Goal: Information Seeking & Learning: Learn about a topic

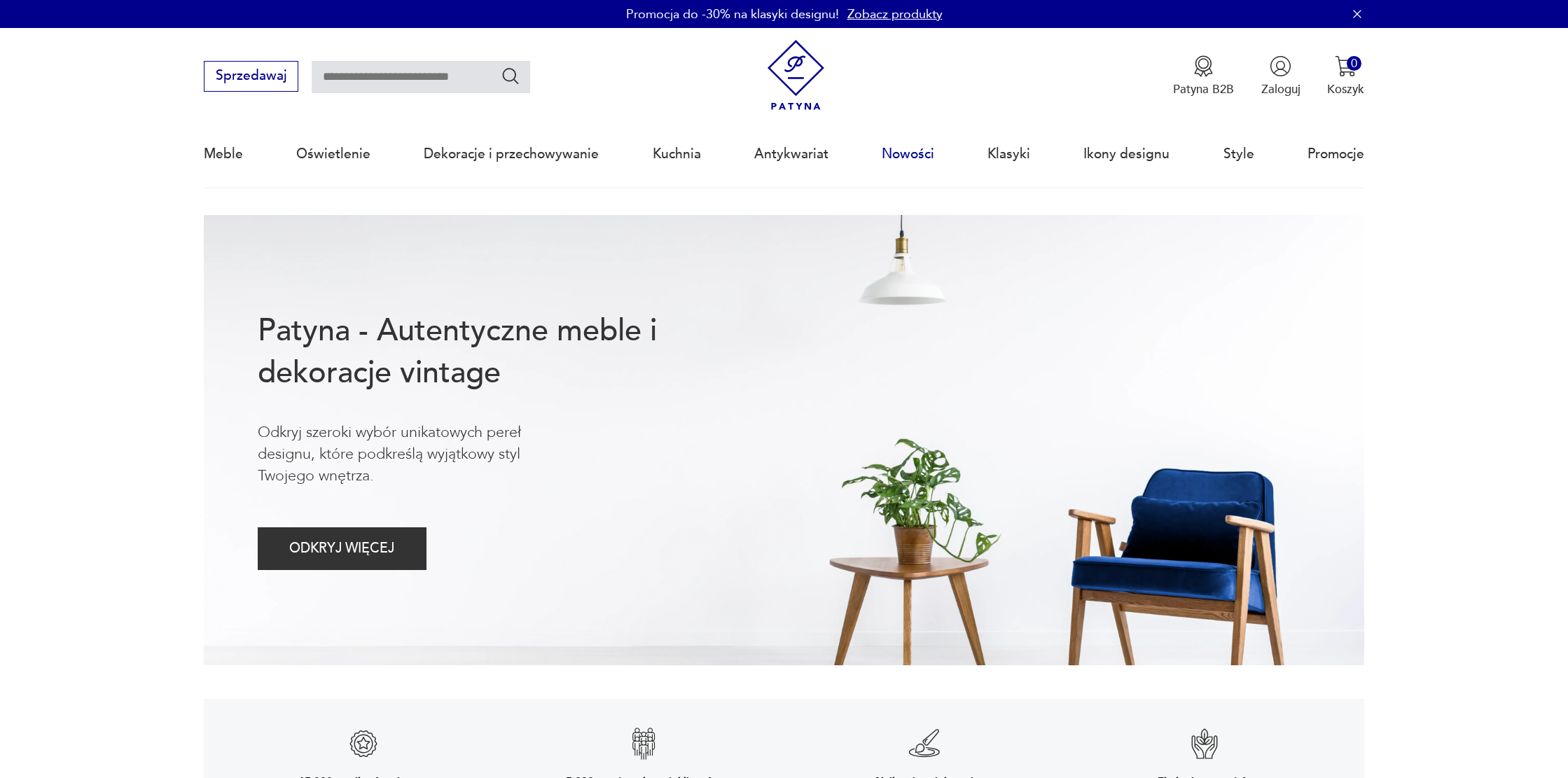
click at [890, 163] on link "Nowości" at bounding box center [908, 154] width 53 height 65
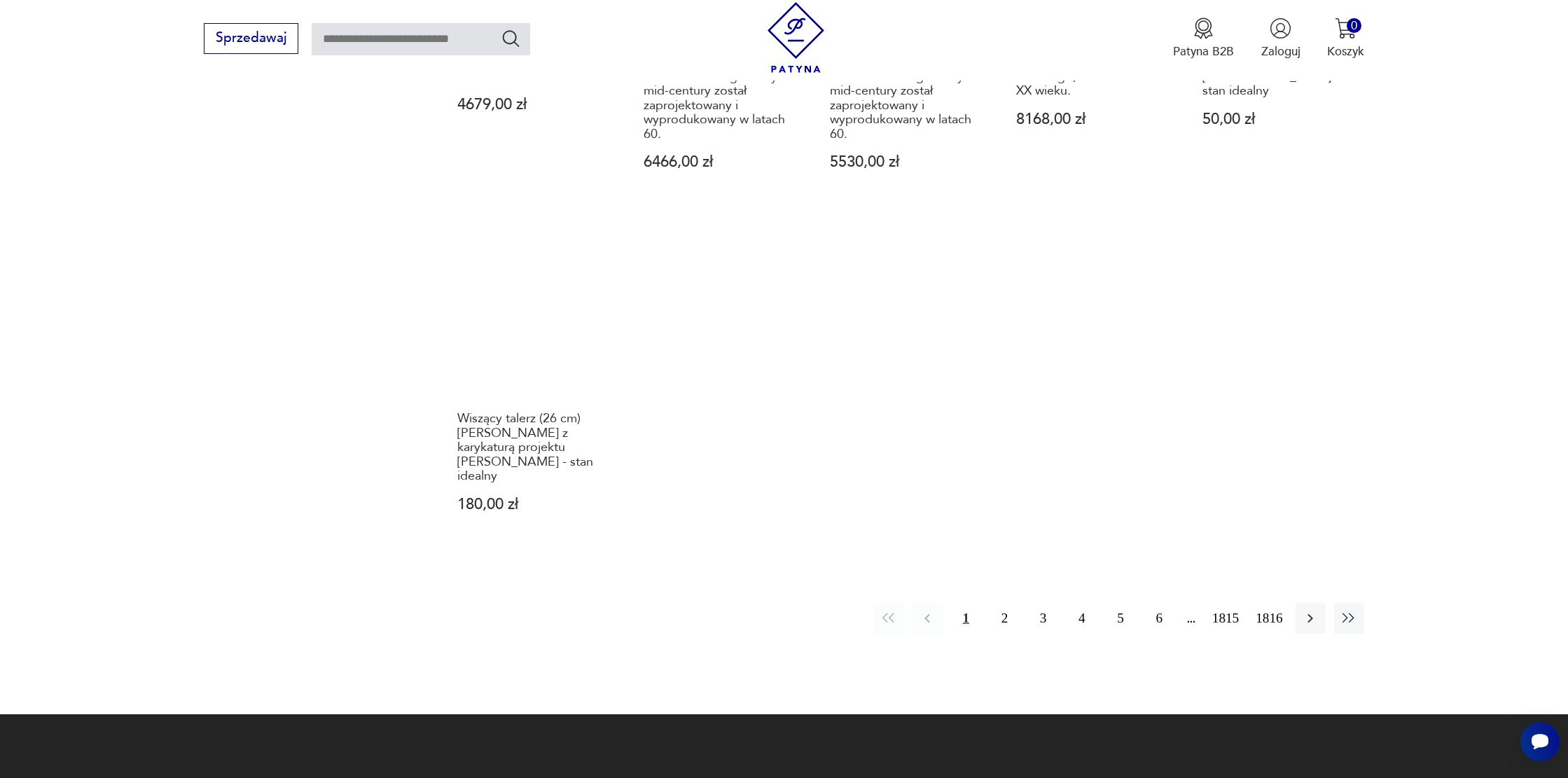
scroll to position [1282, 0]
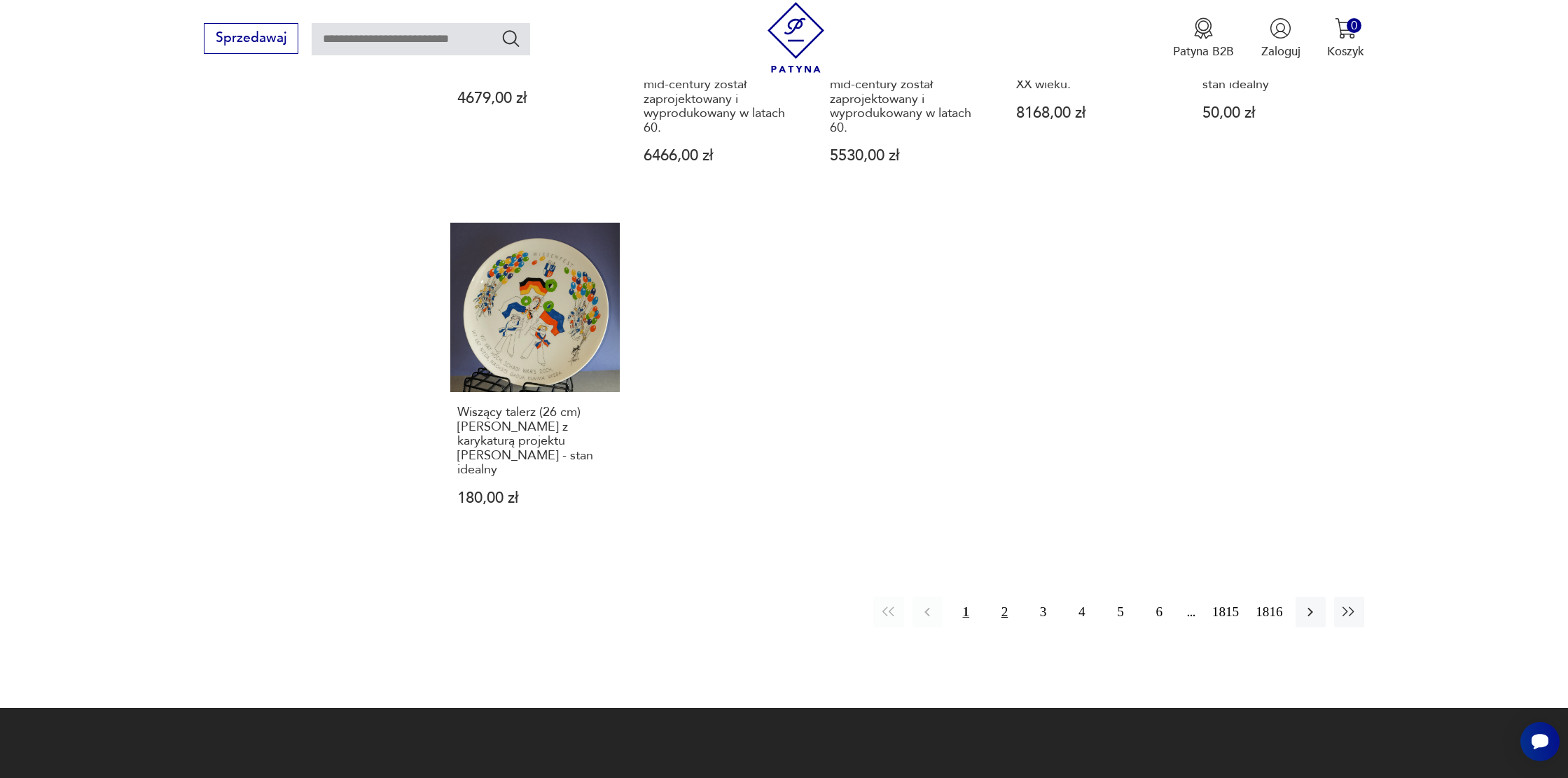
click at [993, 597] on button "2" at bounding box center [1004, 612] width 30 height 30
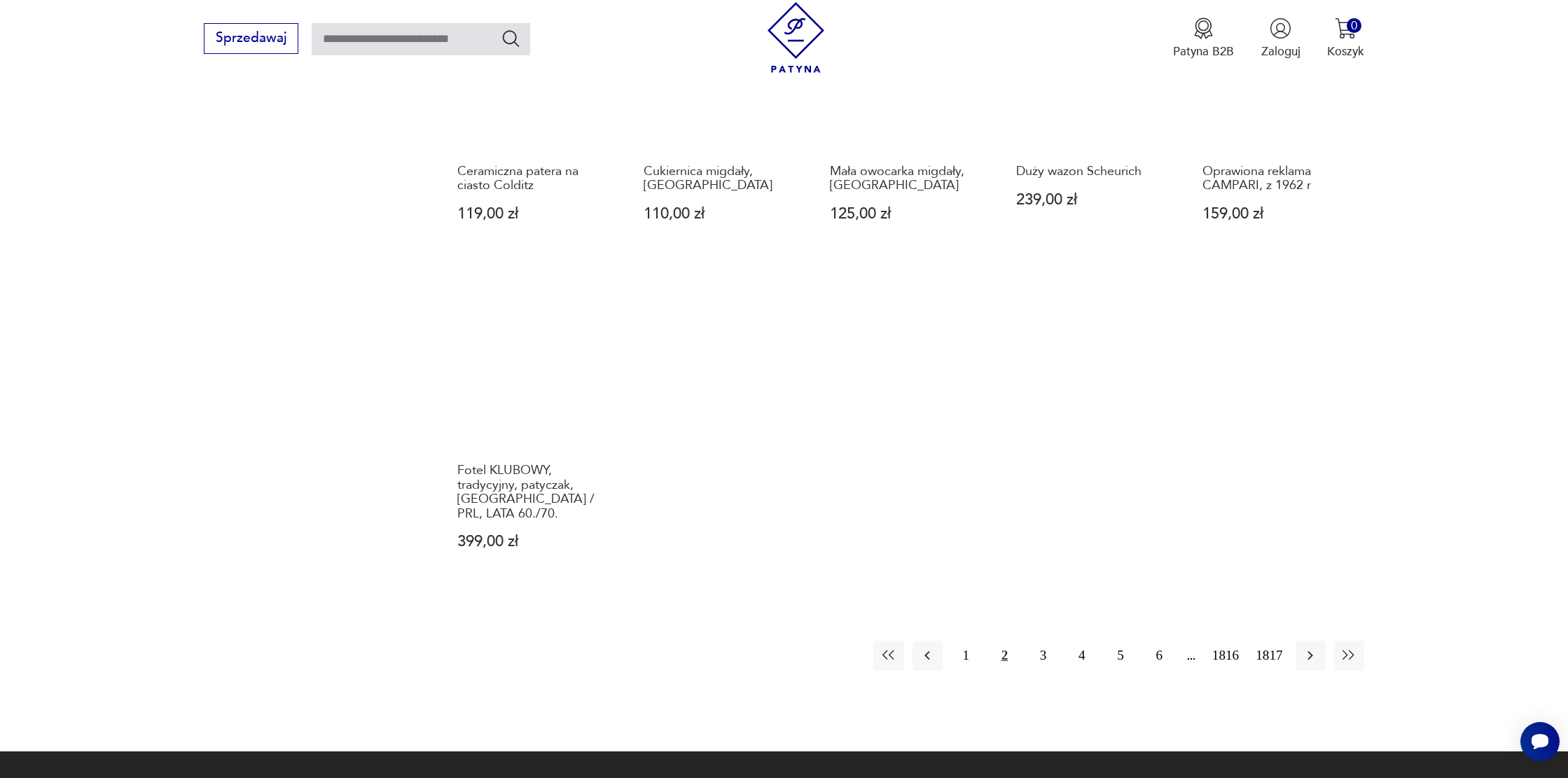
scroll to position [1233, 0]
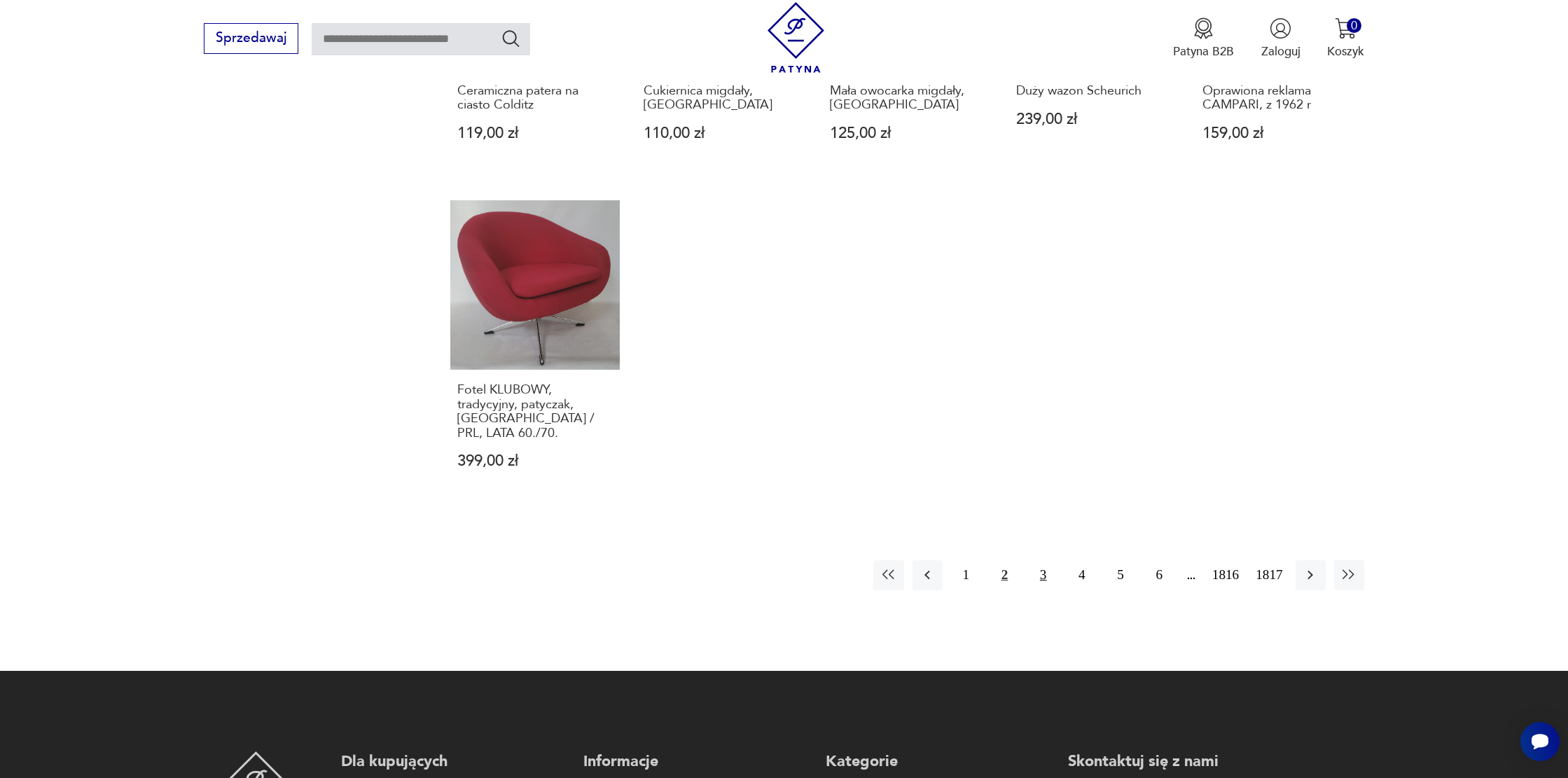
click at [1040, 561] on button "3" at bounding box center [1043, 575] width 30 height 30
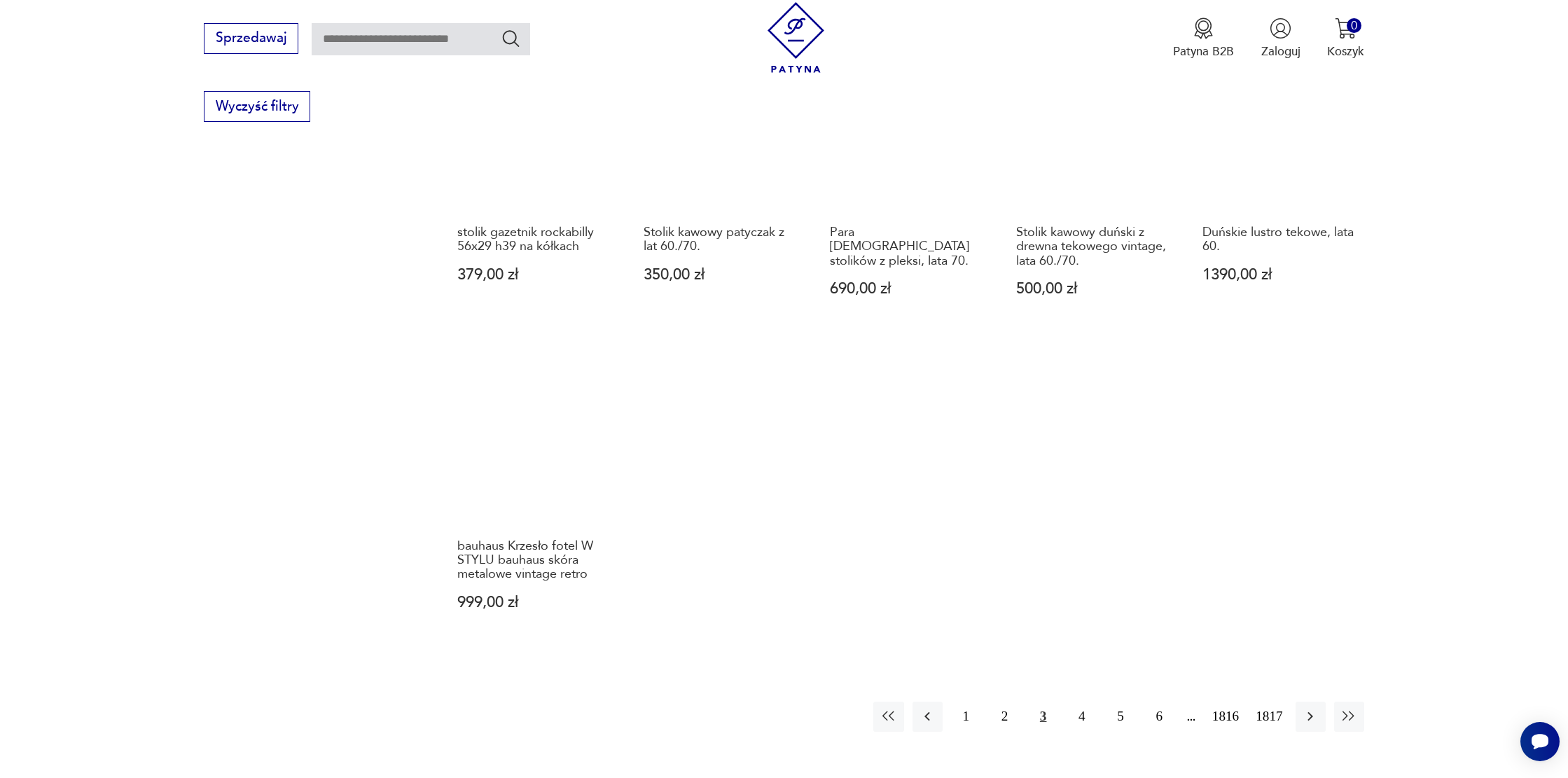
scroll to position [1145, 0]
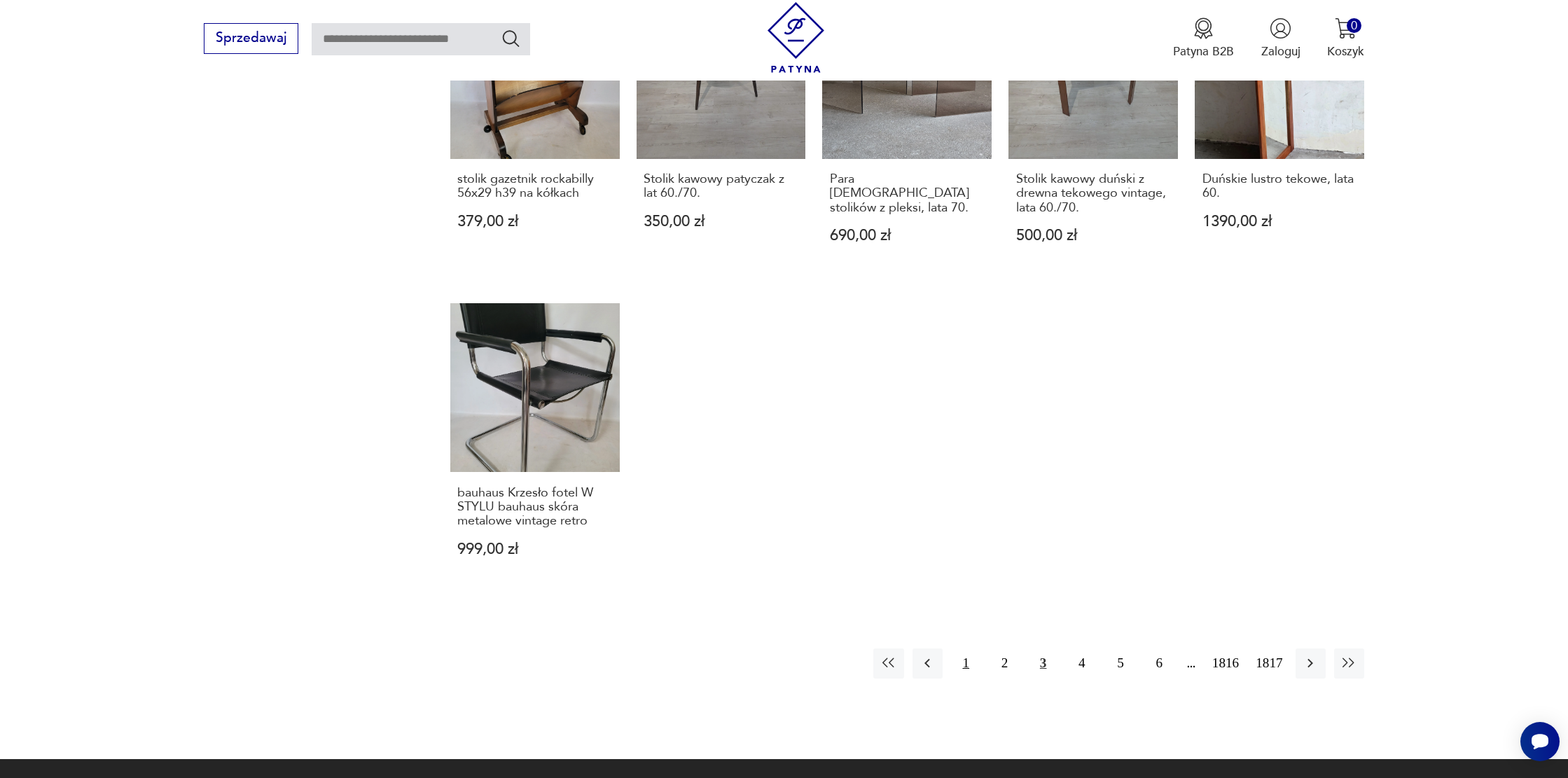
click at [961, 649] on button "1" at bounding box center [966, 664] width 30 height 30
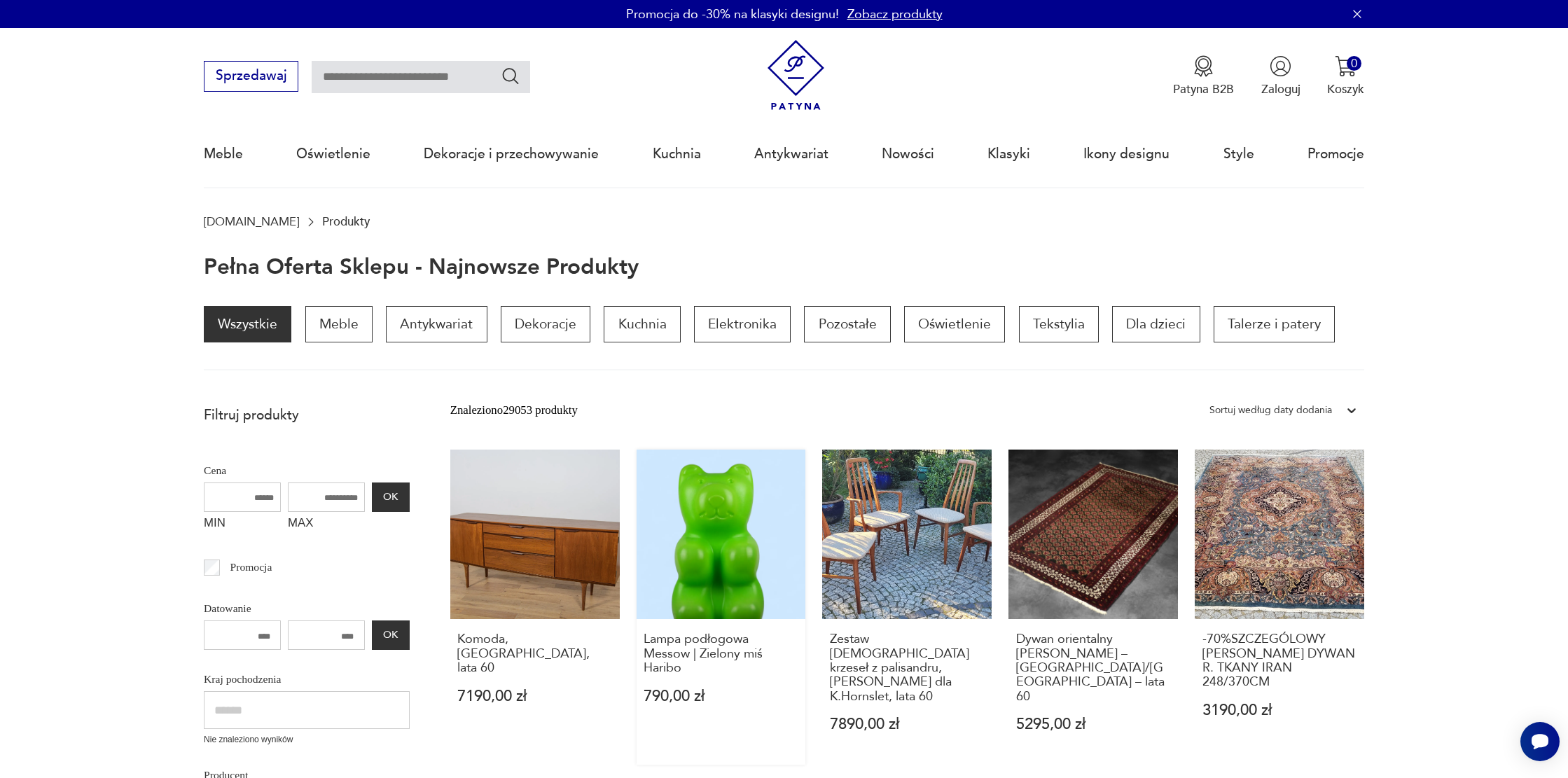
click at [747, 540] on link "Lampa podłogowa Messow | Zielony miś Haribo 790,00 zł" at bounding box center [721, 607] width 170 height 316
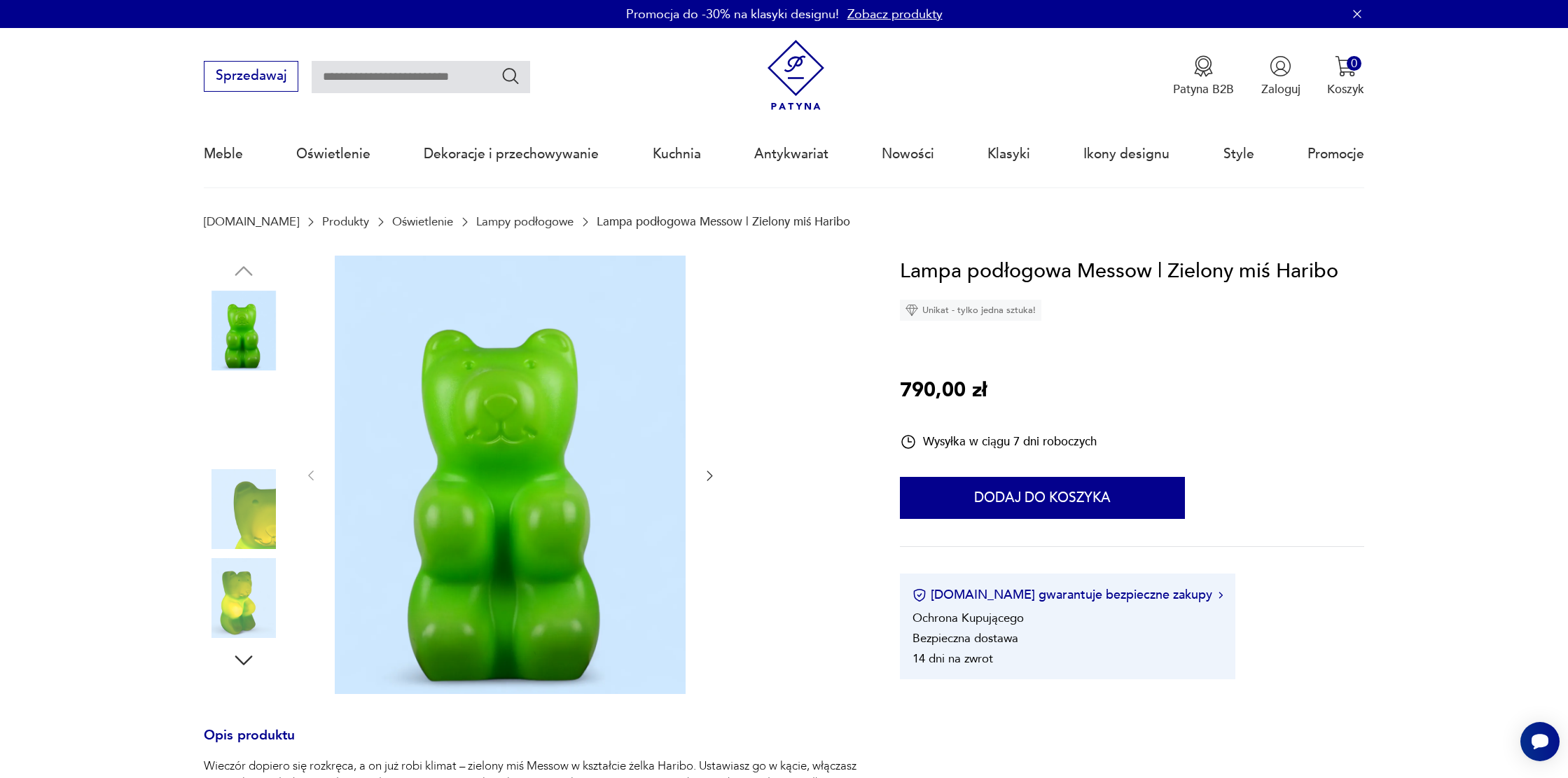
click at [233, 434] on img at bounding box center [244, 419] width 80 height 80
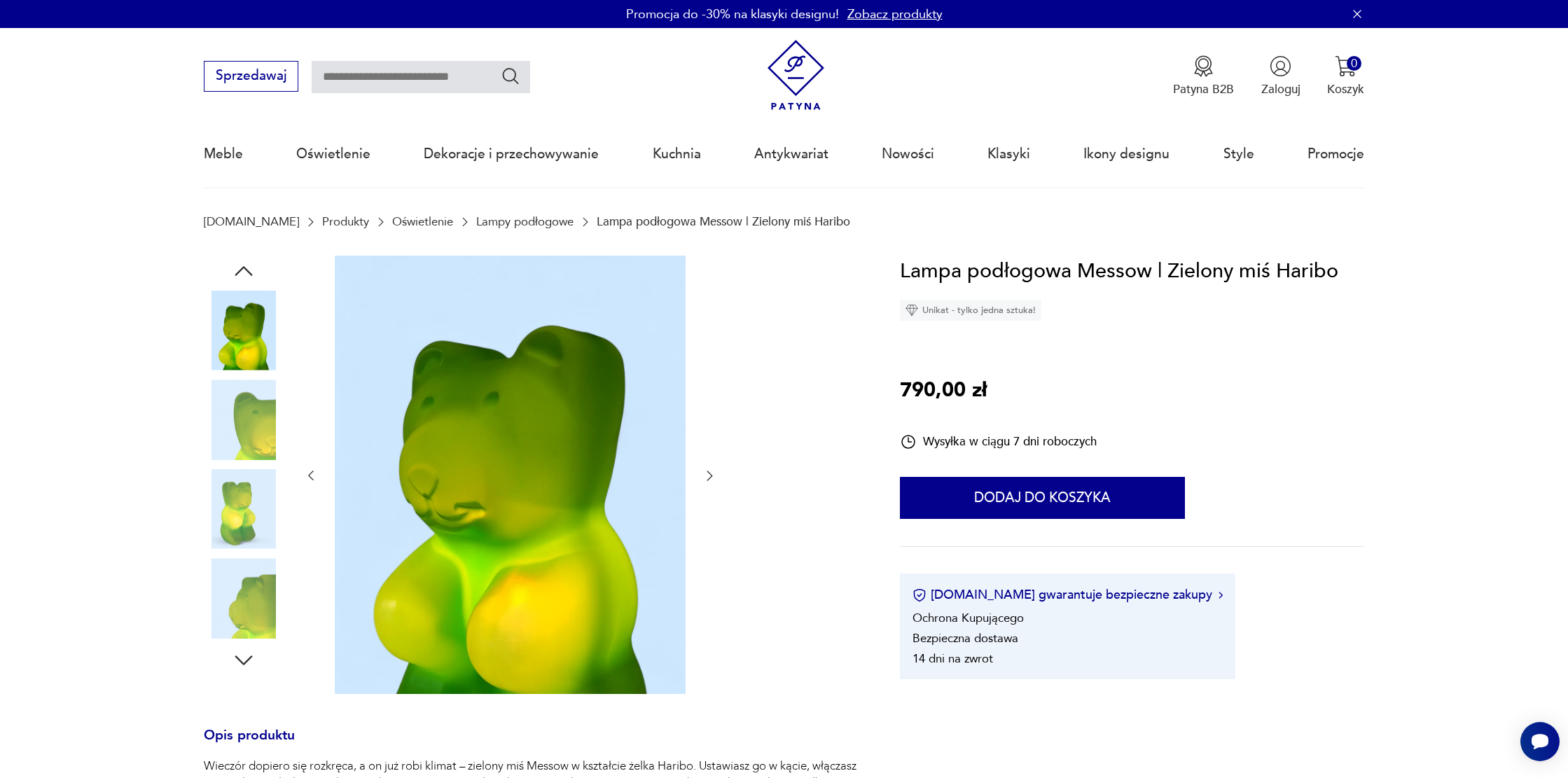
click at [713, 473] on icon "button" at bounding box center [708, 475] width 14 height 14
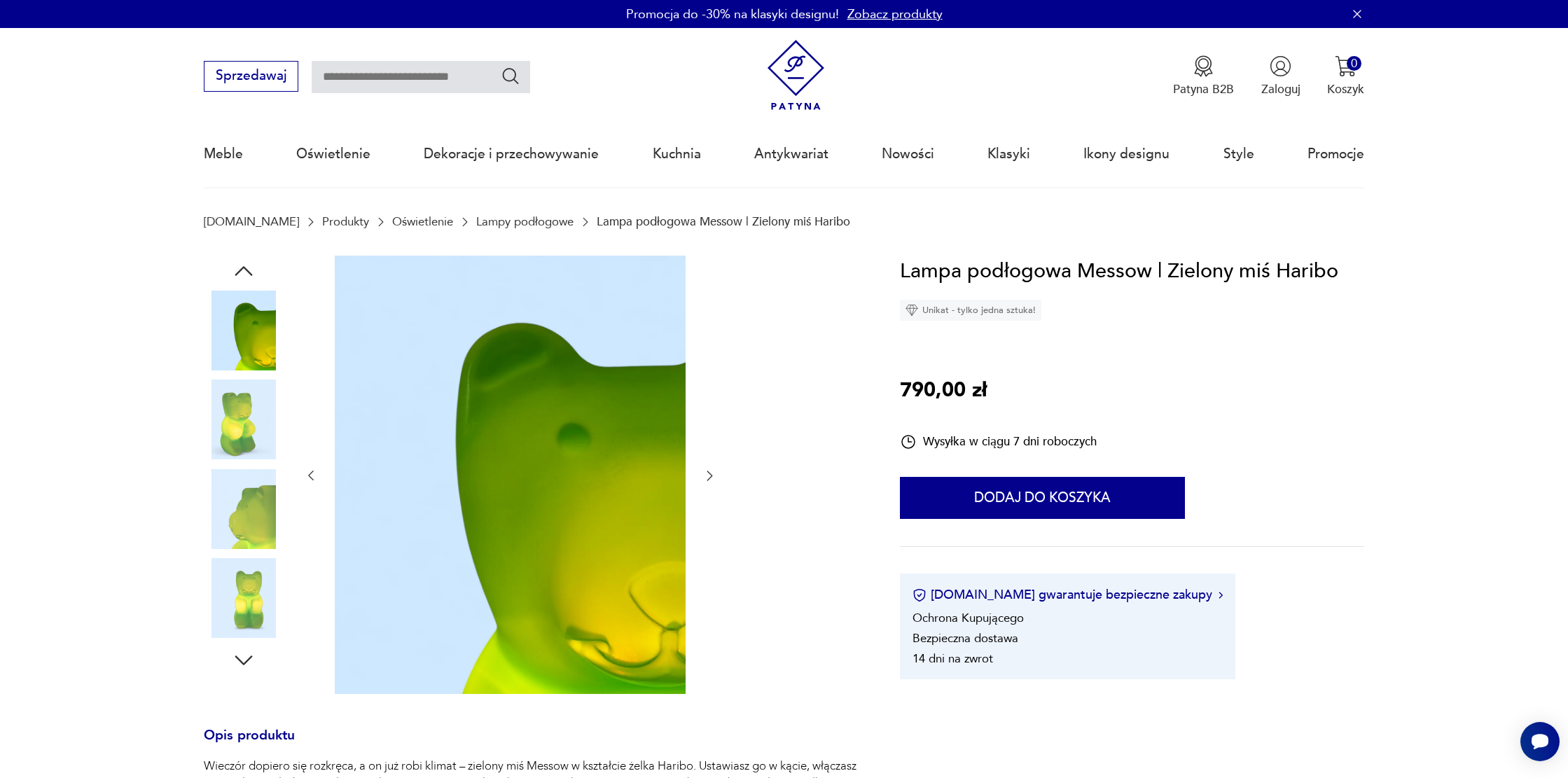
click at [707, 476] on icon "button" at bounding box center [708, 475] width 14 height 14
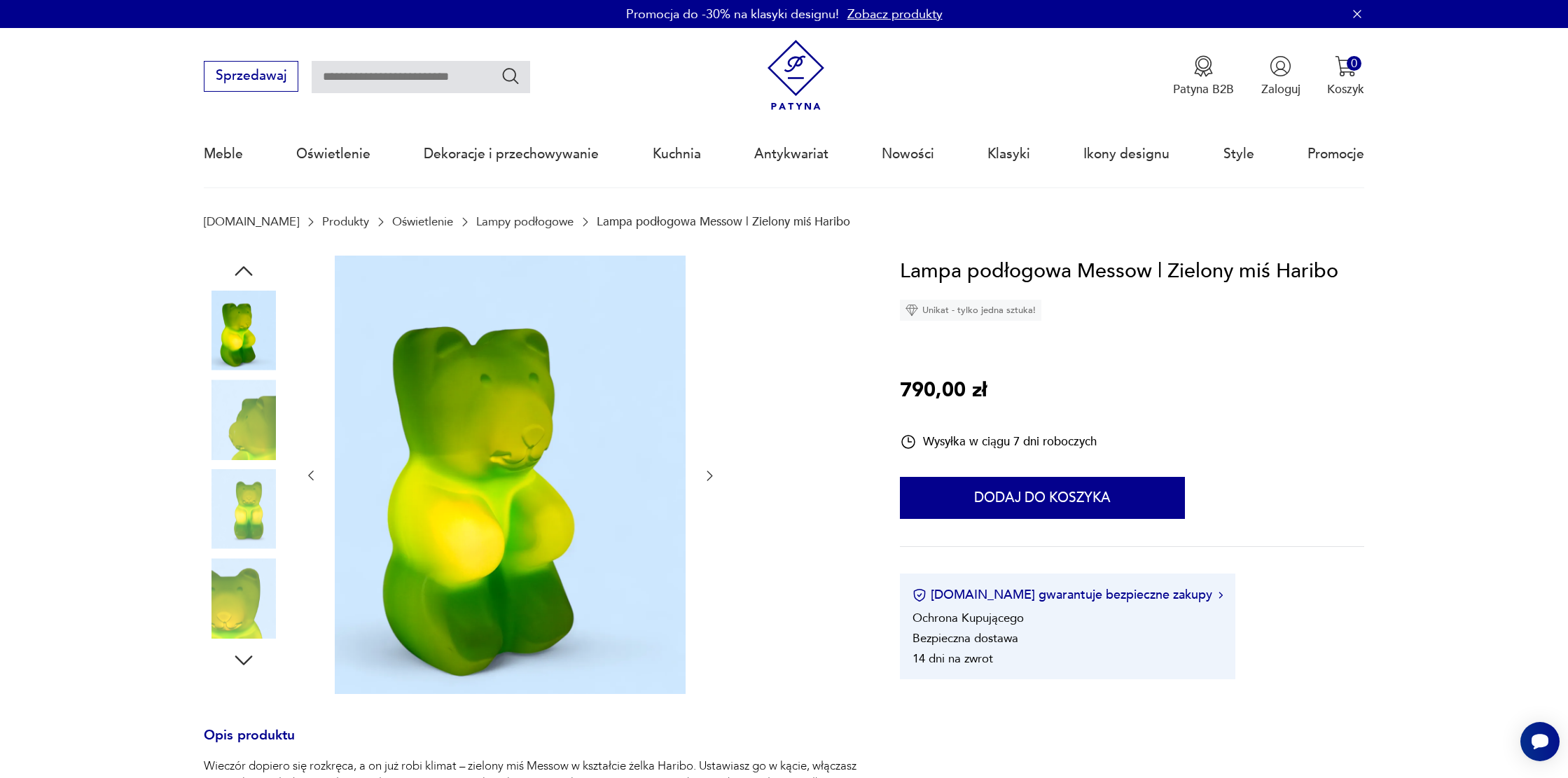
click at [707, 476] on icon "button" at bounding box center [708, 475] width 14 height 14
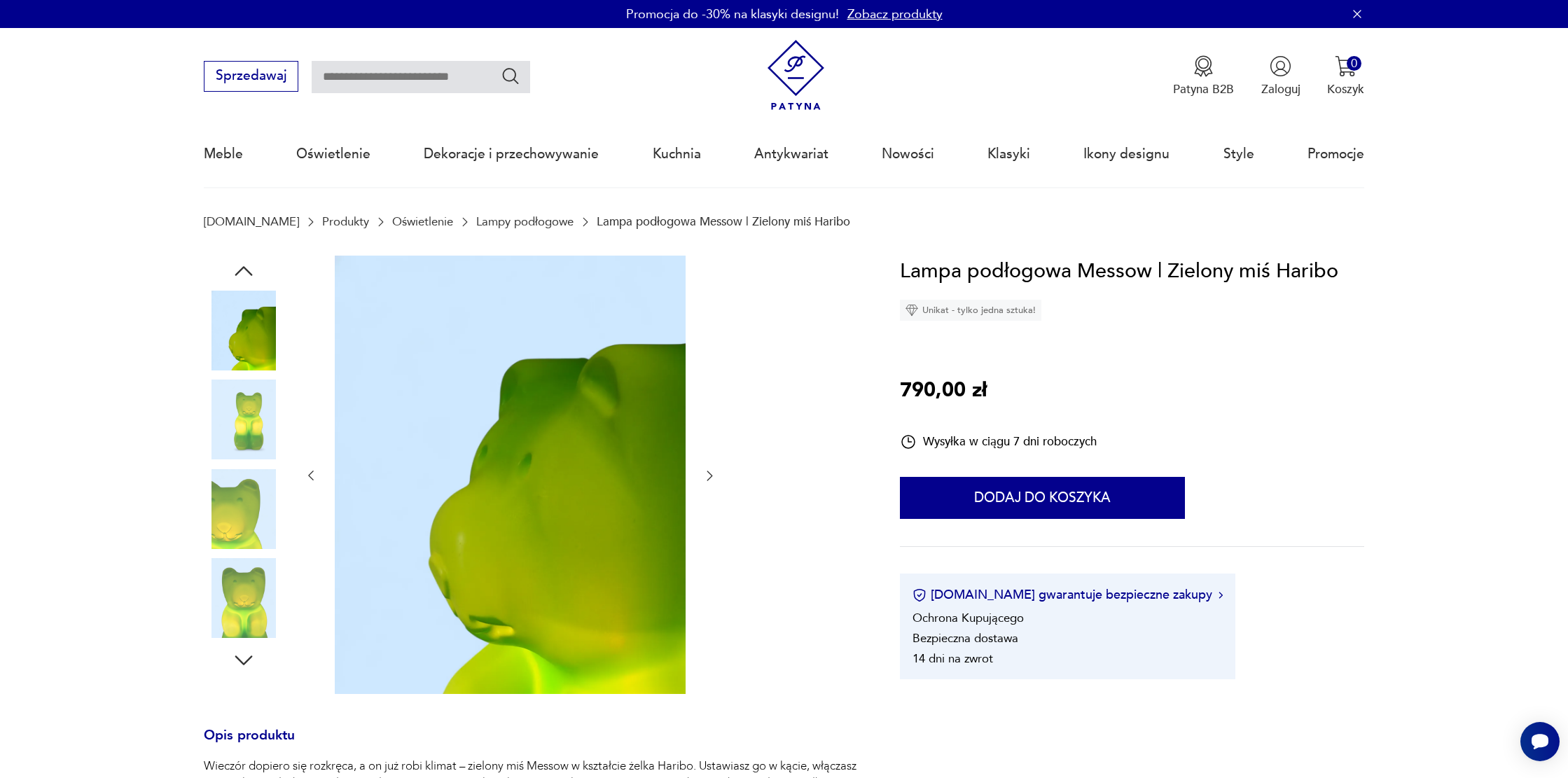
click at [707, 476] on icon "button" at bounding box center [708, 475] width 14 height 14
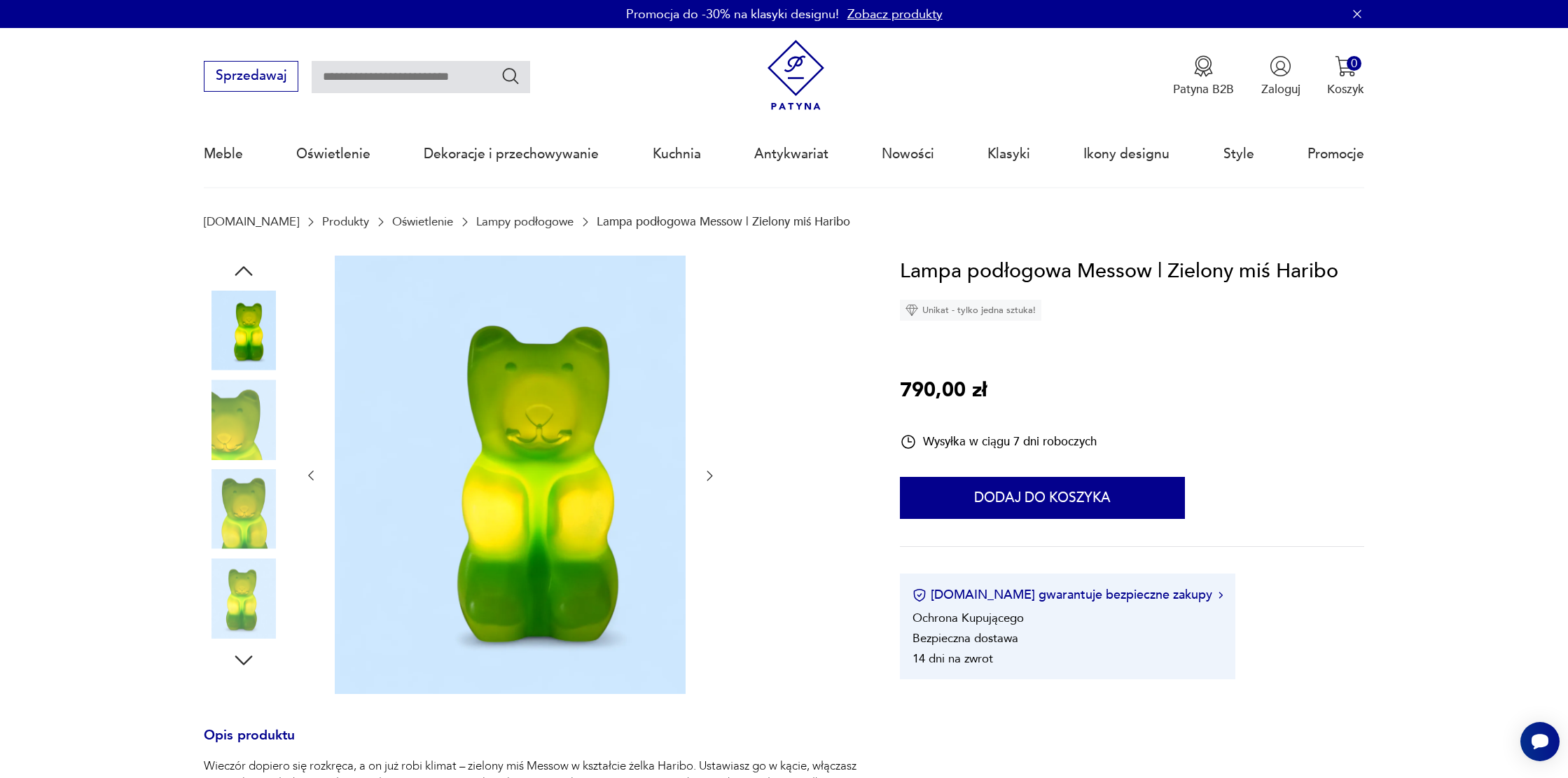
click at [707, 476] on icon "button" at bounding box center [708, 475] width 14 height 14
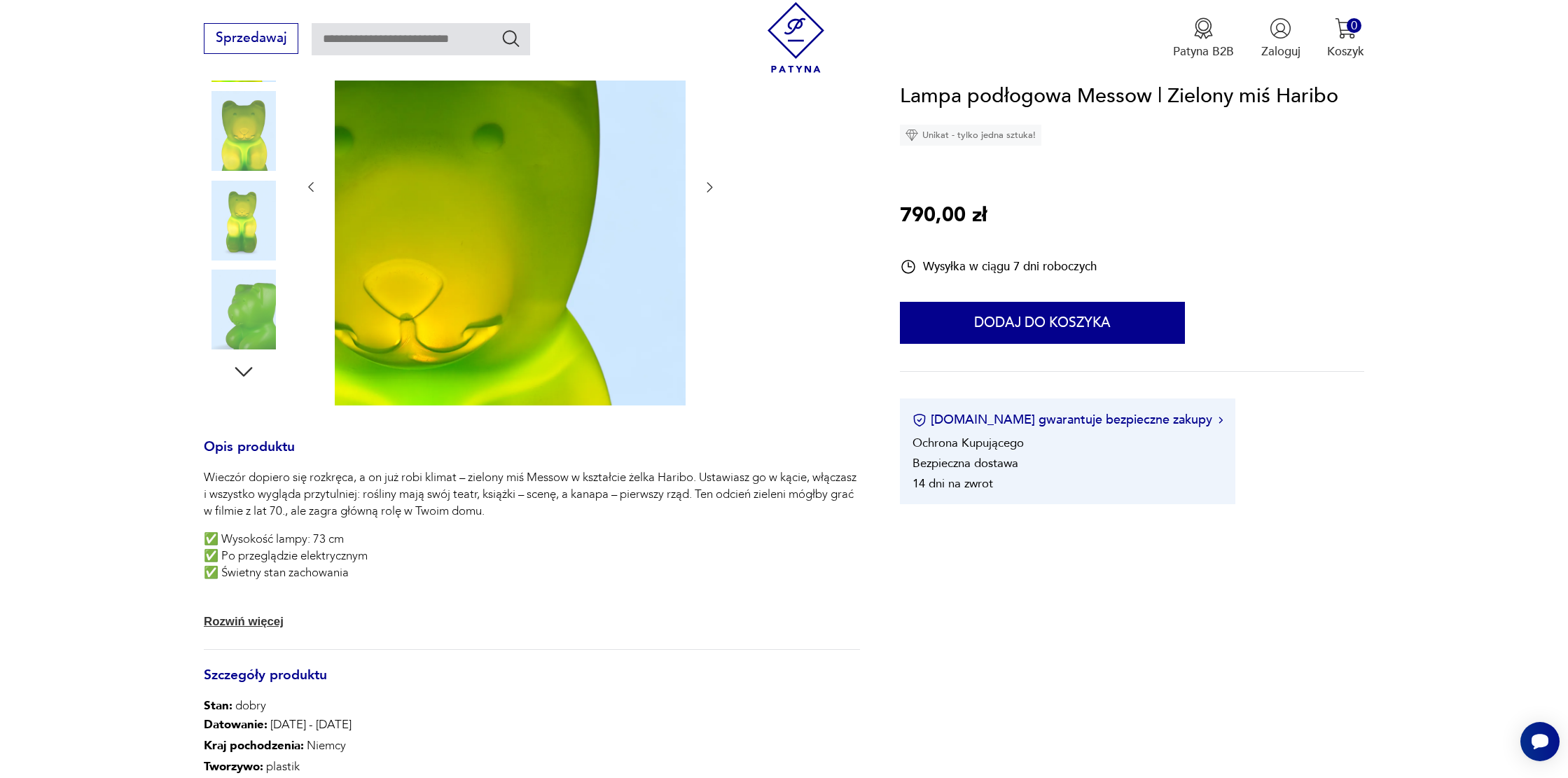
scroll to position [425, 0]
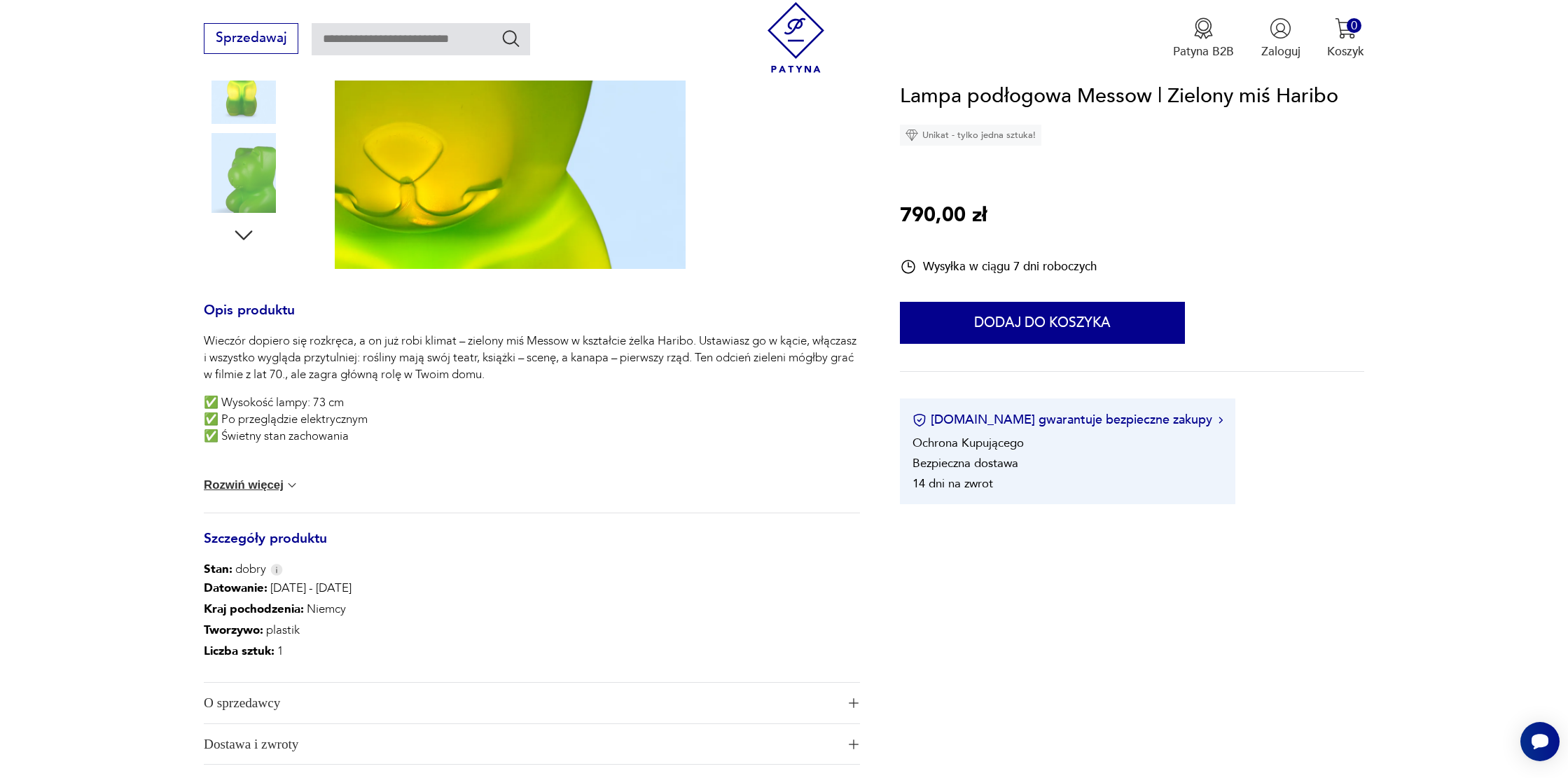
click at [238, 481] on button "Rozwiń więcej" at bounding box center [251, 485] width 95 height 14
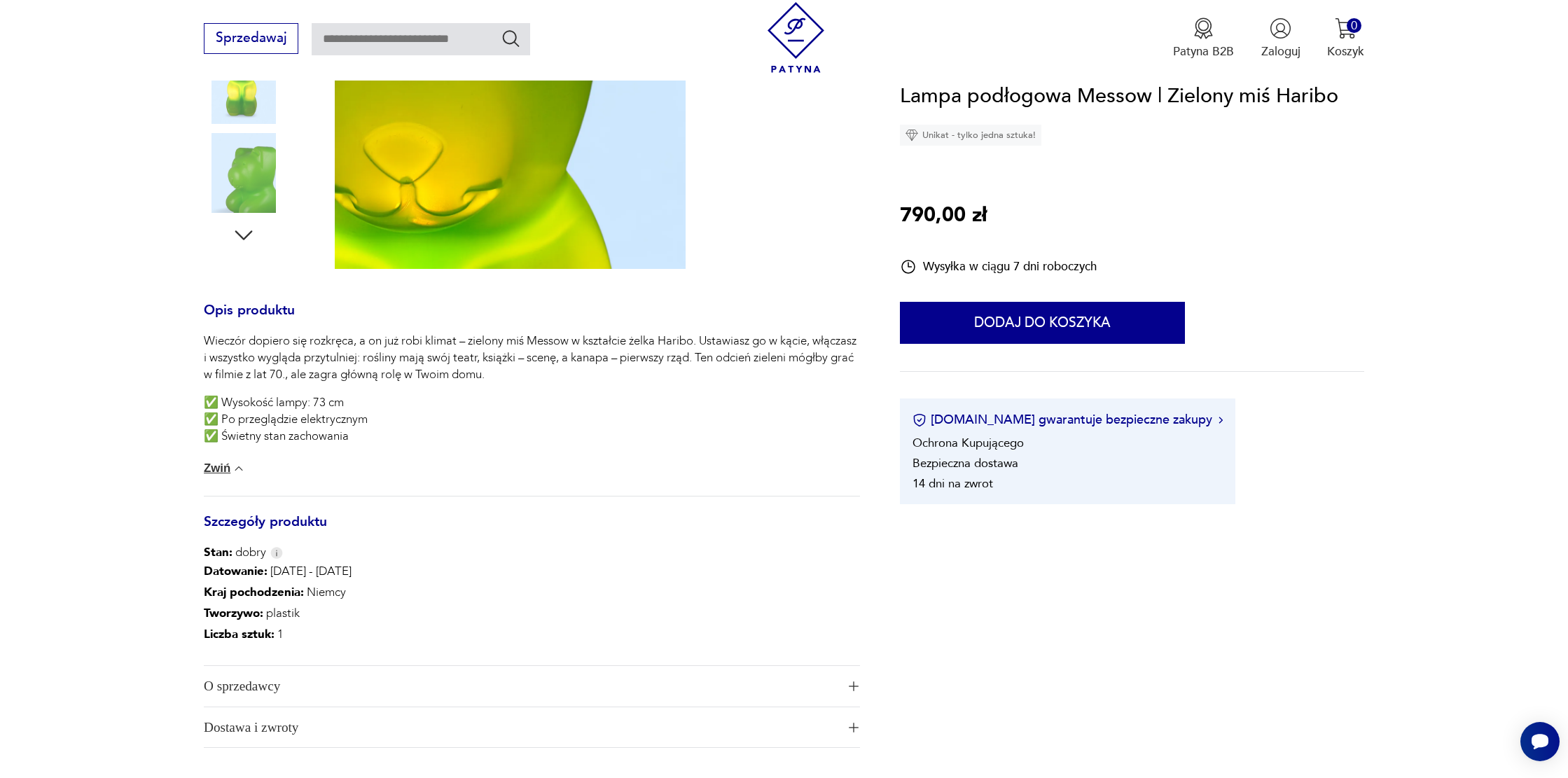
click at [223, 473] on button "Zwiń" at bounding box center [225, 468] width 42 height 14
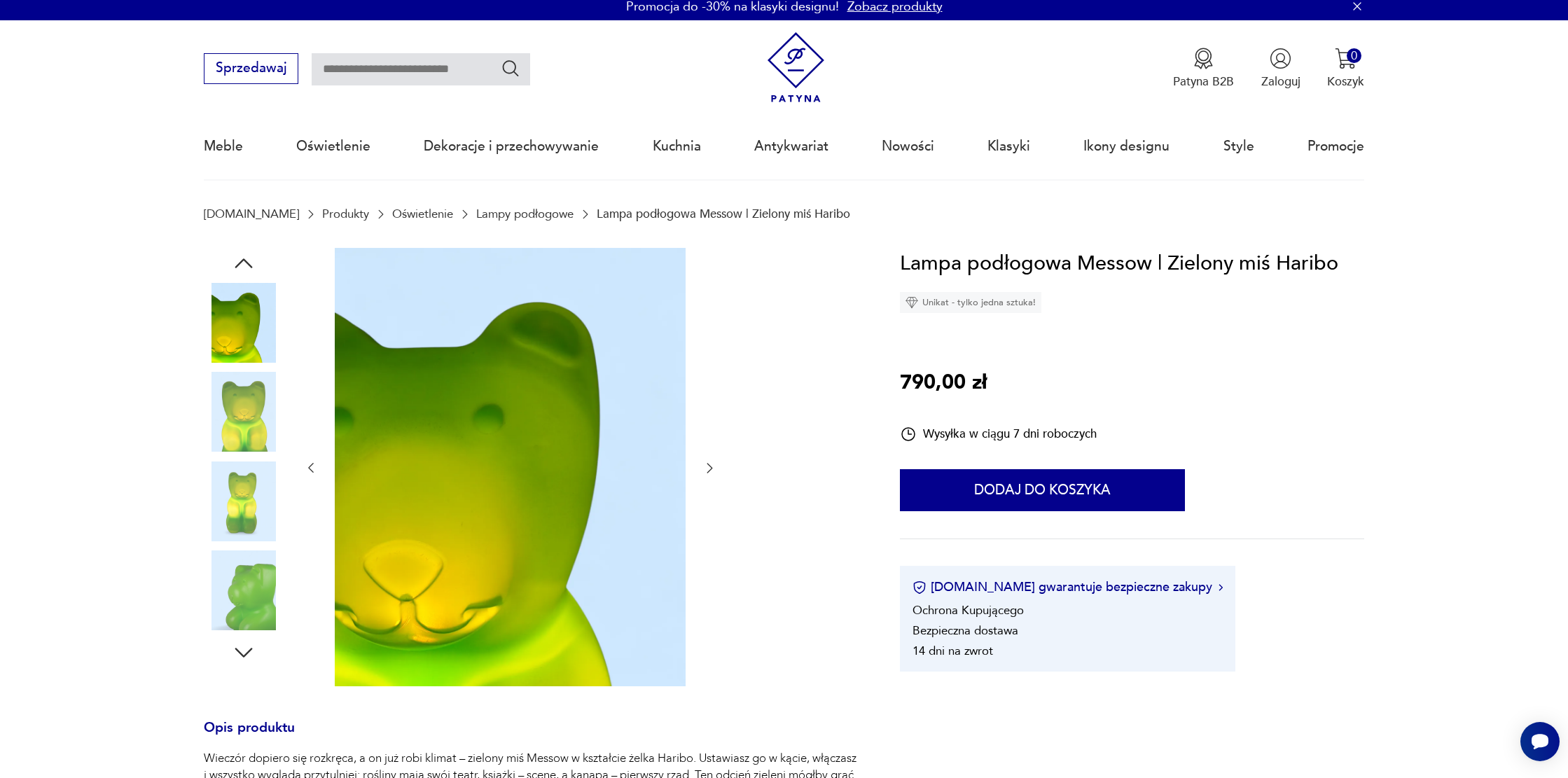
scroll to position [0, 0]
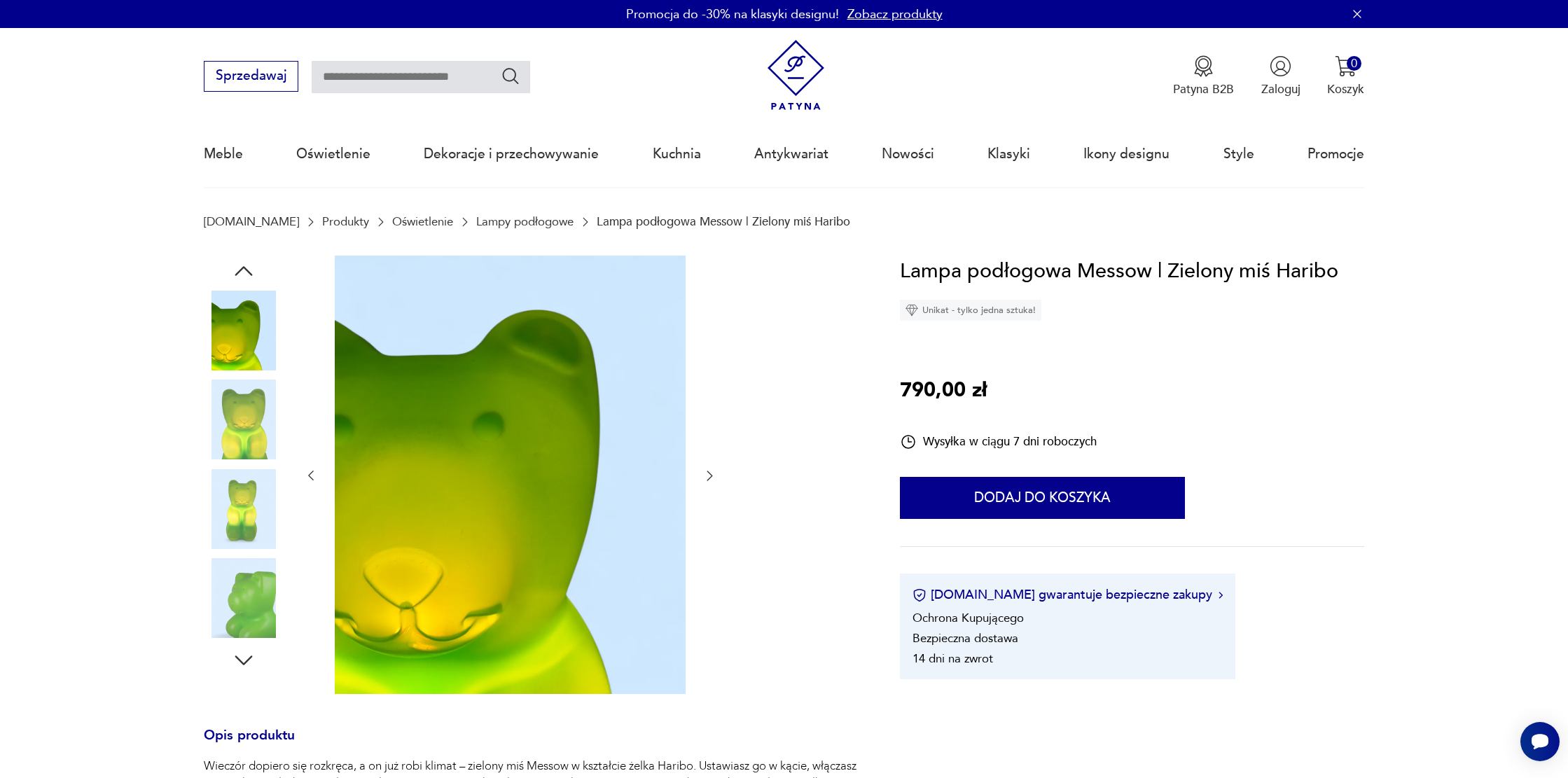
click at [234, 663] on icon "button" at bounding box center [244, 660] width 25 height 25
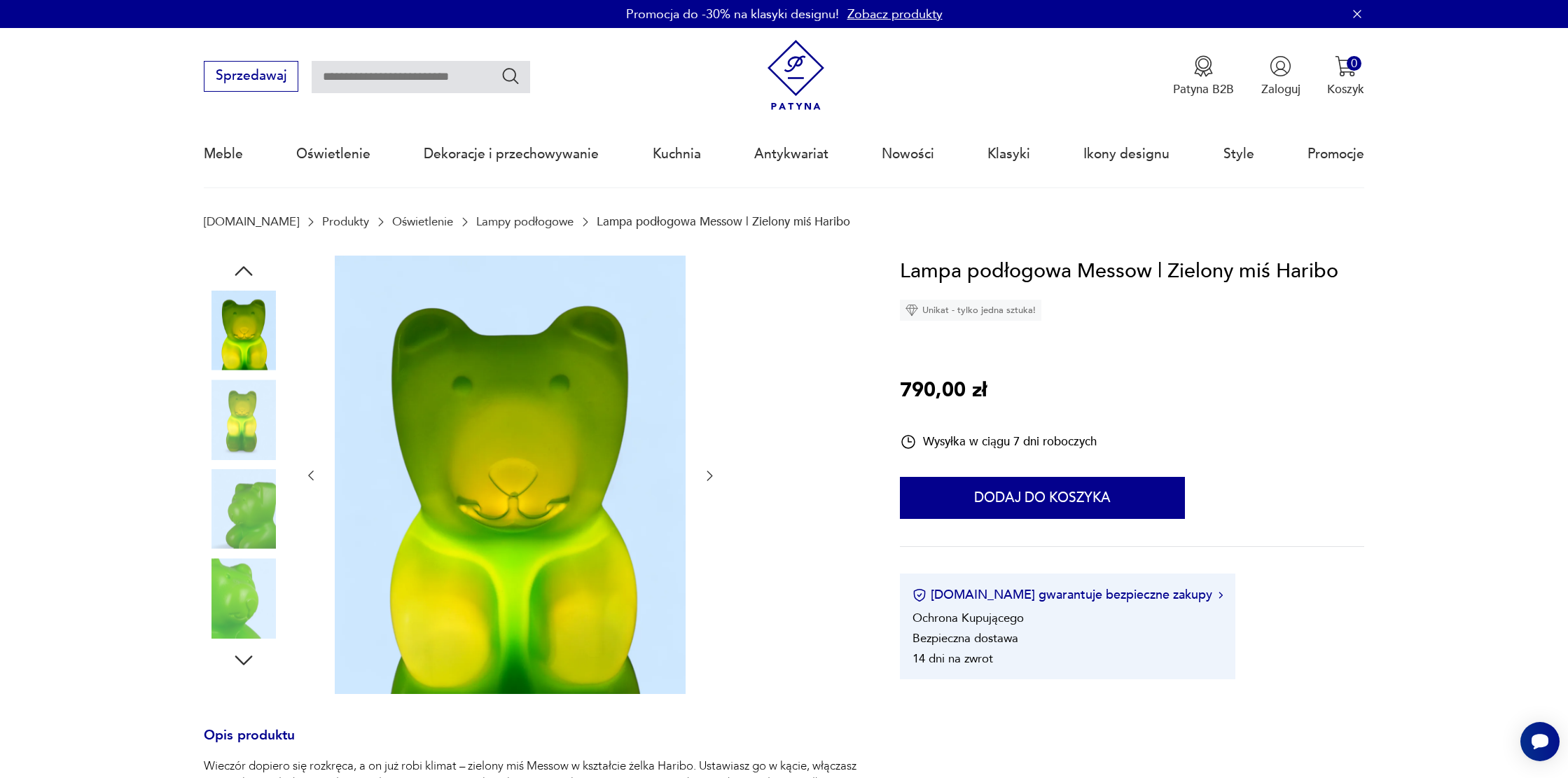
click at [234, 663] on icon "button" at bounding box center [244, 660] width 25 height 25
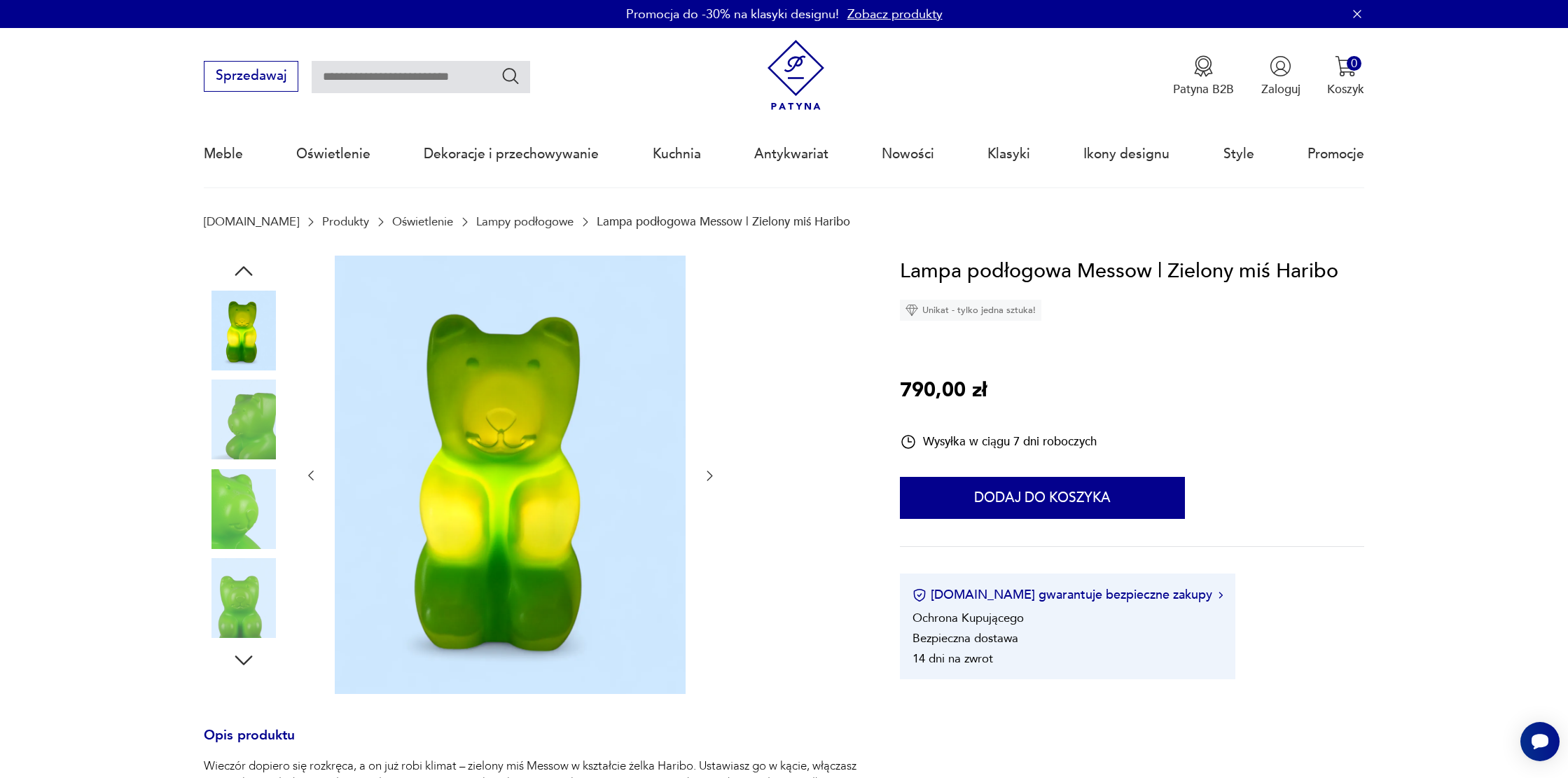
click at [234, 663] on icon "button" at bounding box center [244, 660] width 25 height 25
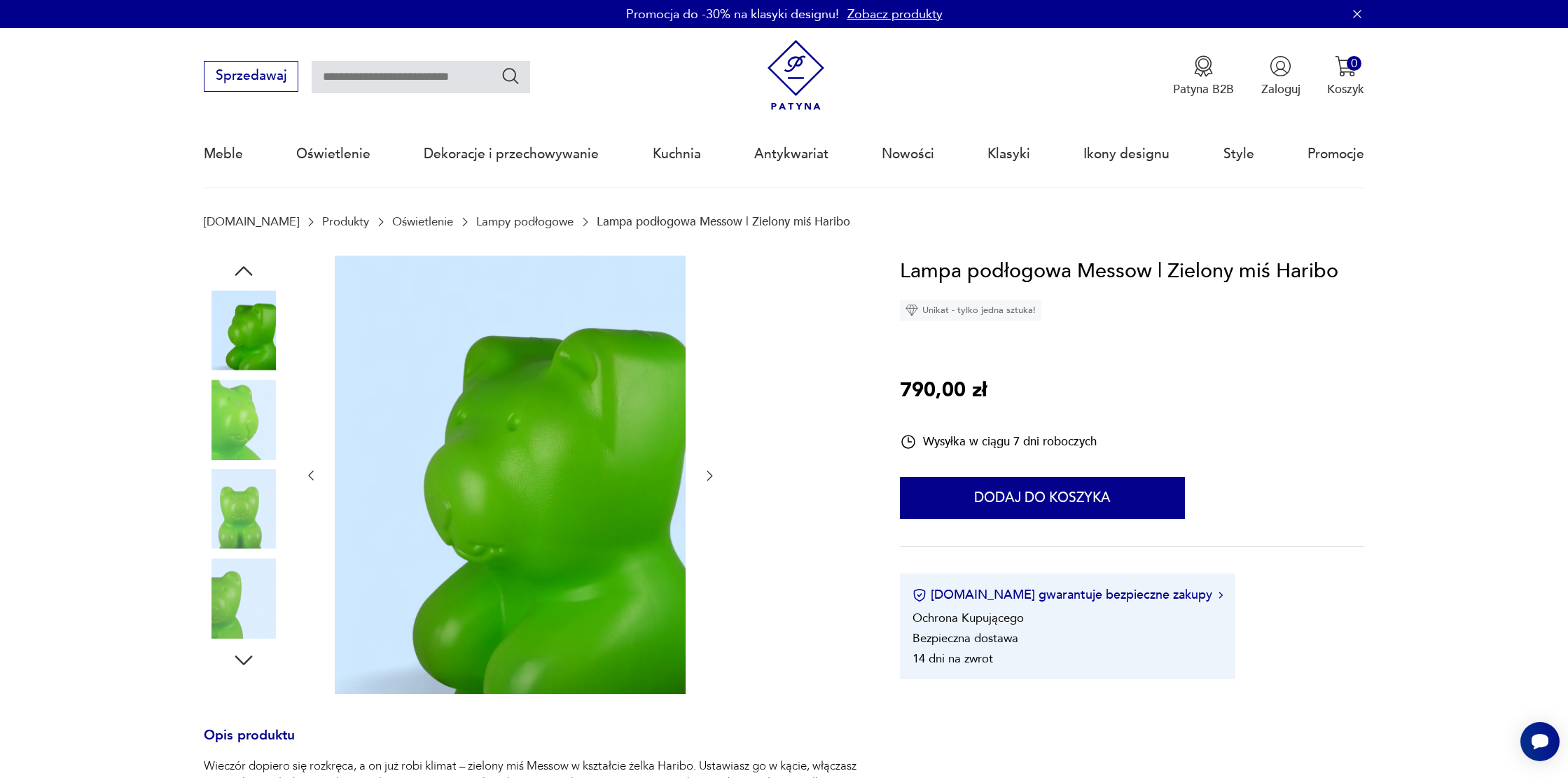
click at [234, 663] on icon "button" at bounding box center [244, 660] width 25 height 25
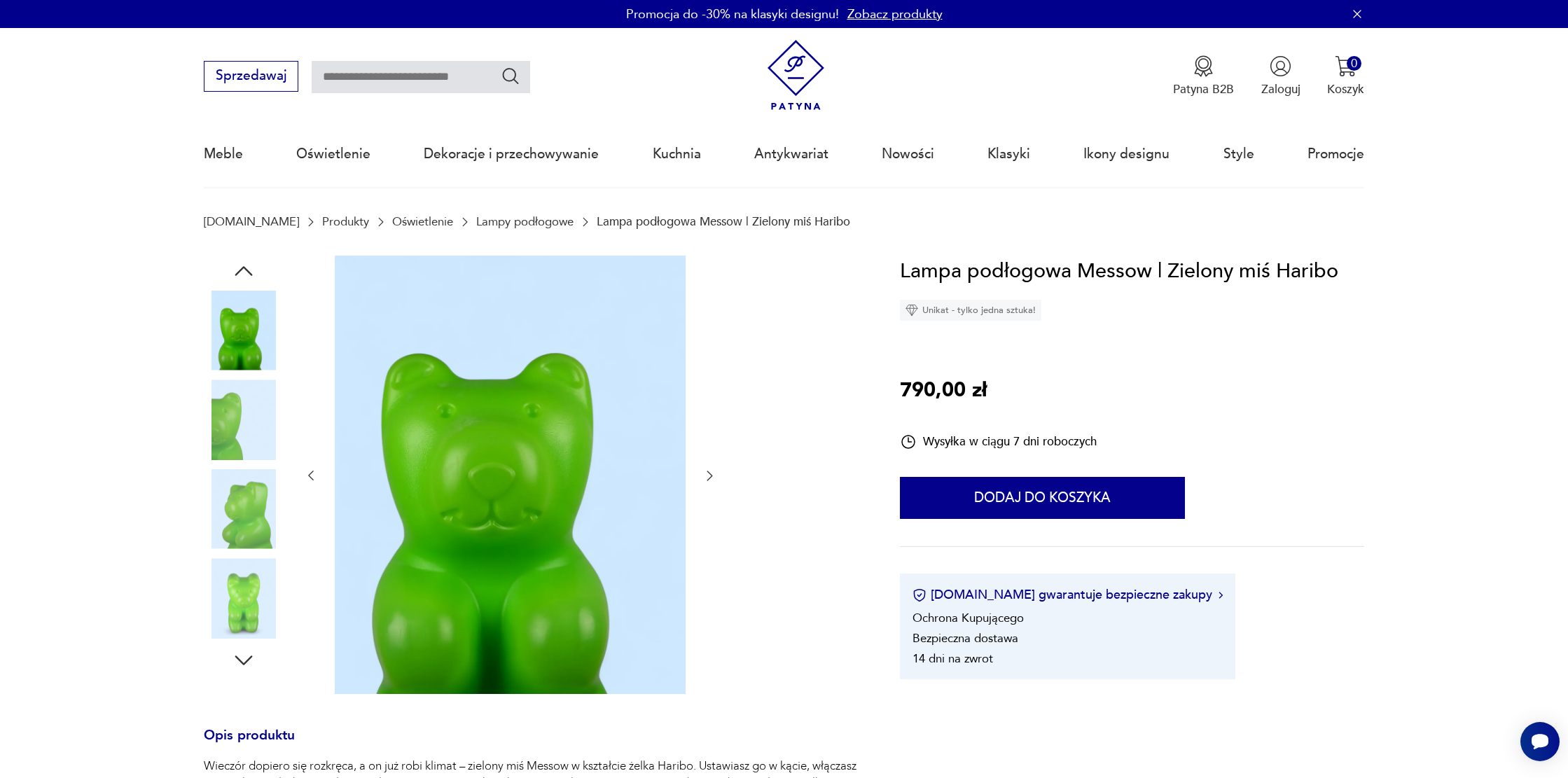
click at [234, 663] on icon "button" at bounding box center [244, 660] width 25 height 25
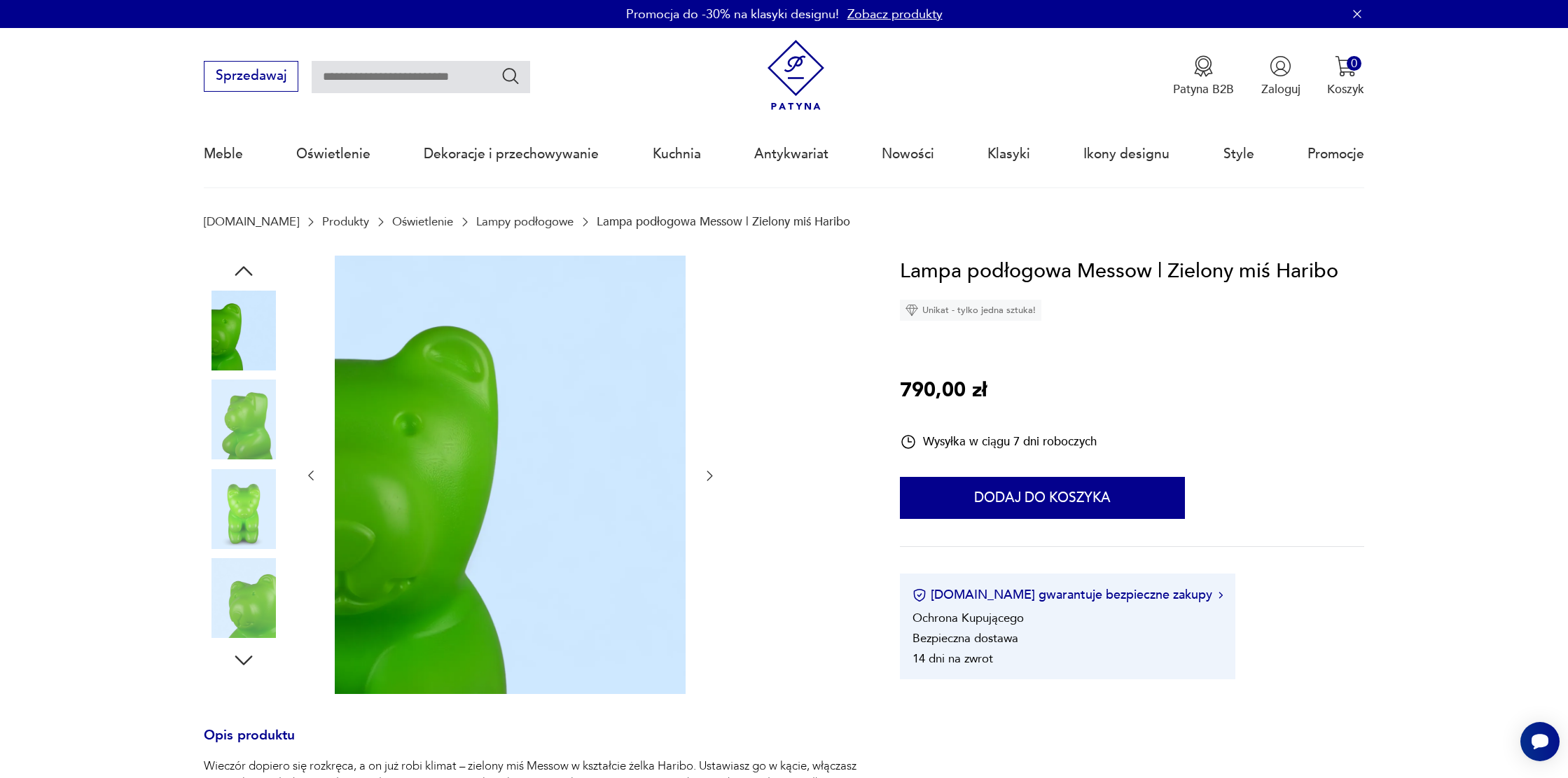
click at [234, 663] on icon "button" at bounding box center [244, 660] width 25 height 25
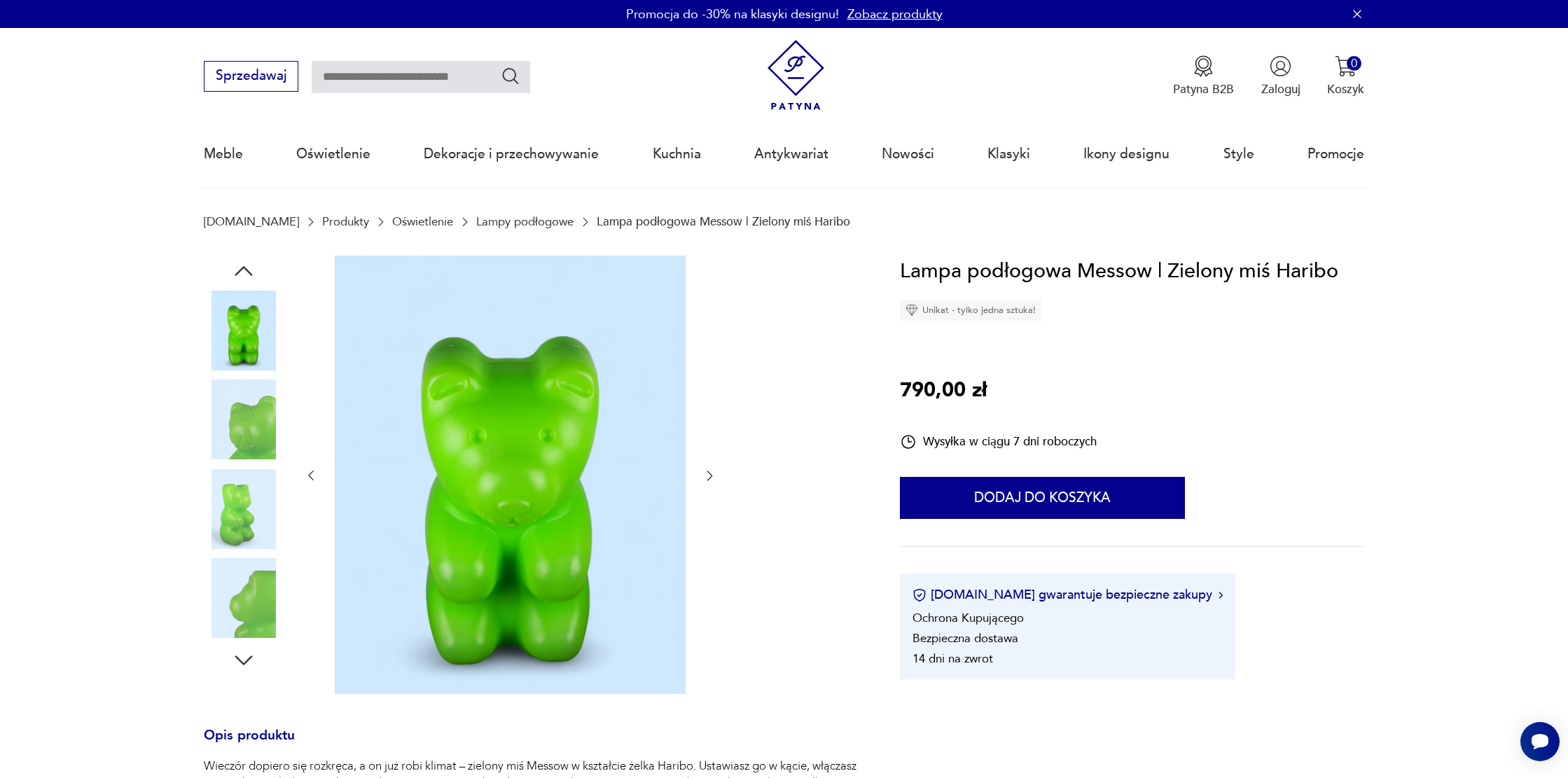
click at [234, 663] on icon "button" at bounding box center [244, 660] width 25 height 25
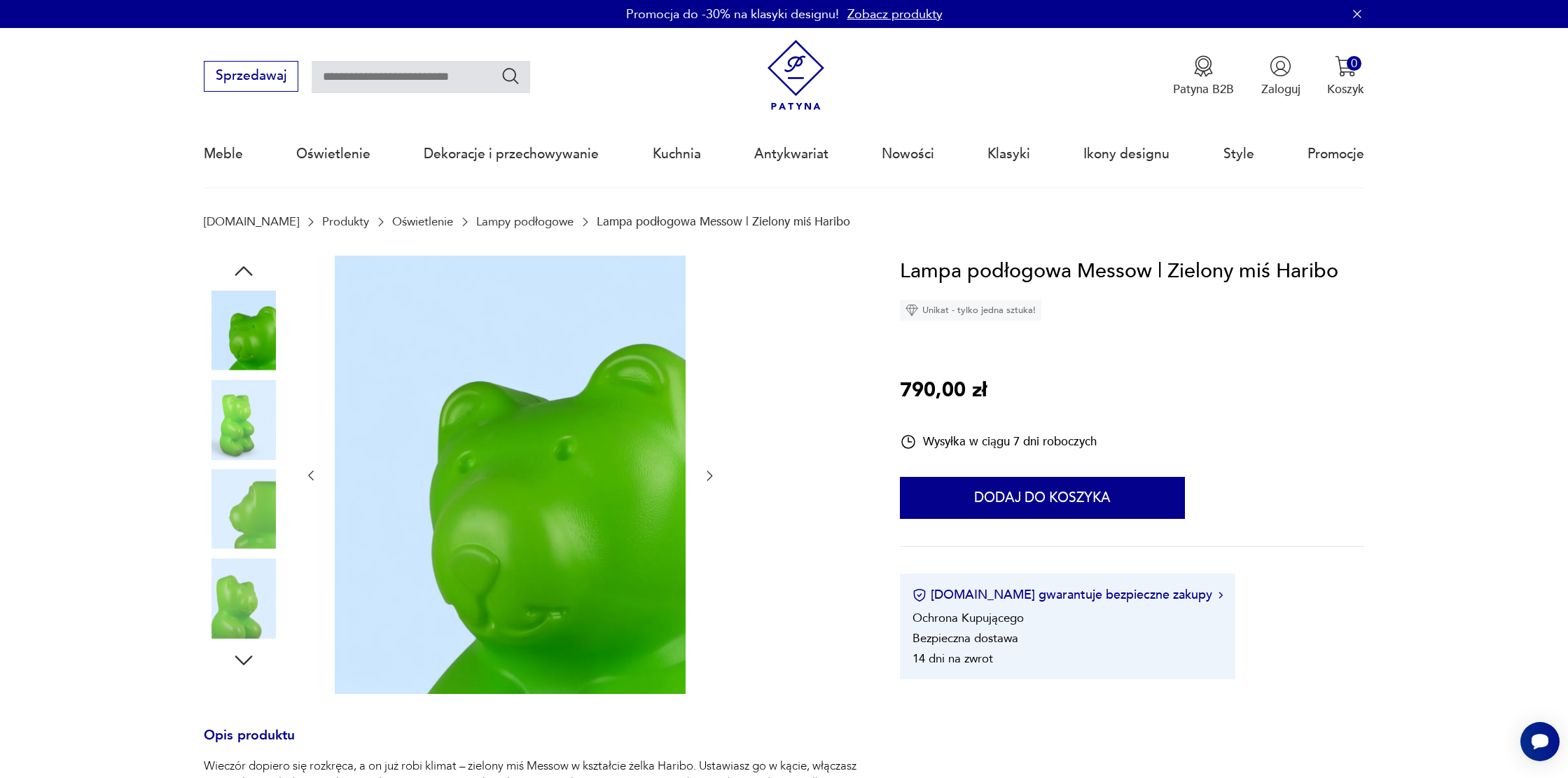
click at [234, 663] on icon "button" at bounding box center [244, 660] width 25 height 25
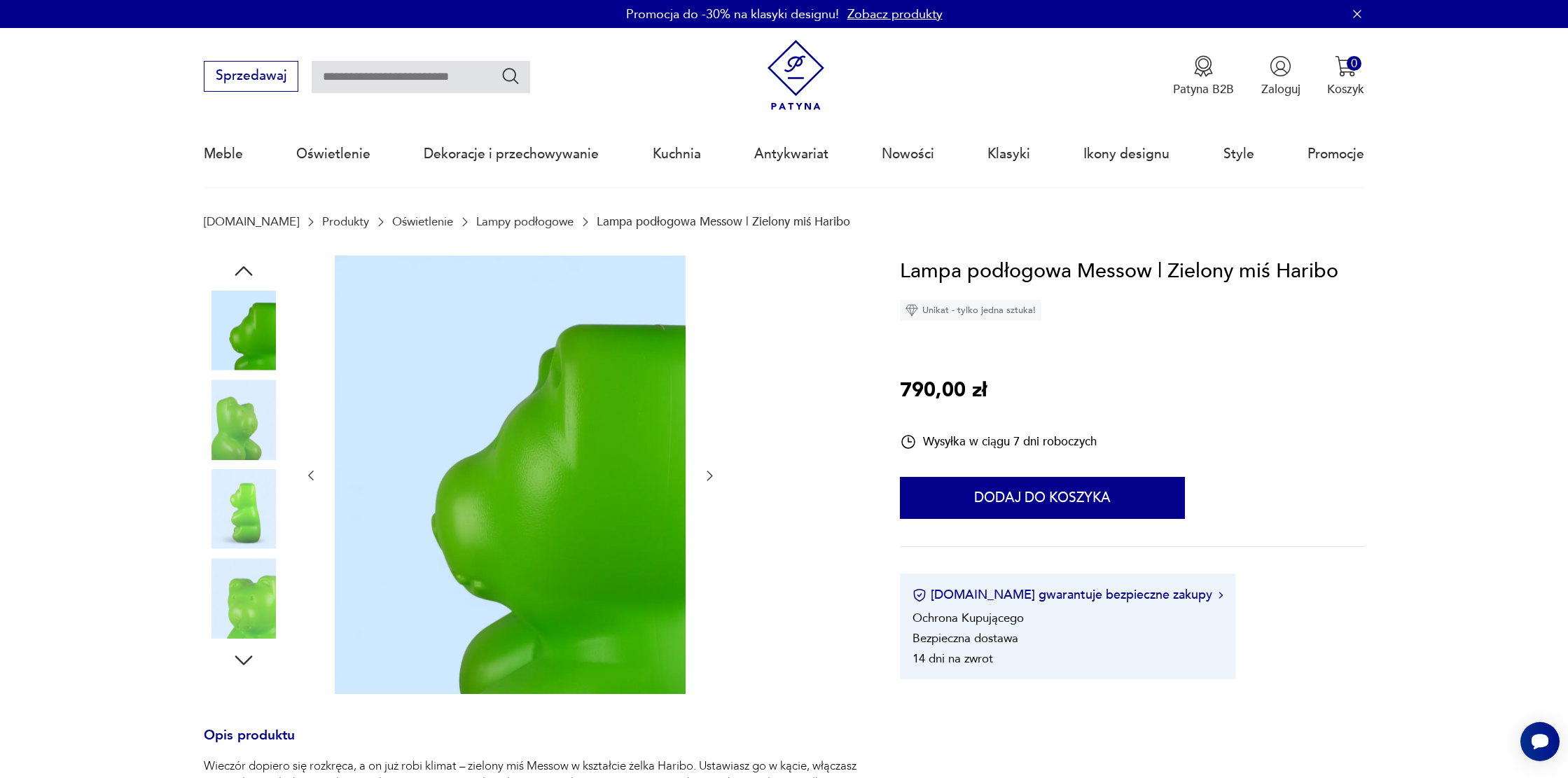
click at [234, 663] on icon "button" at bounding box center [244, 660] width 25 height 25
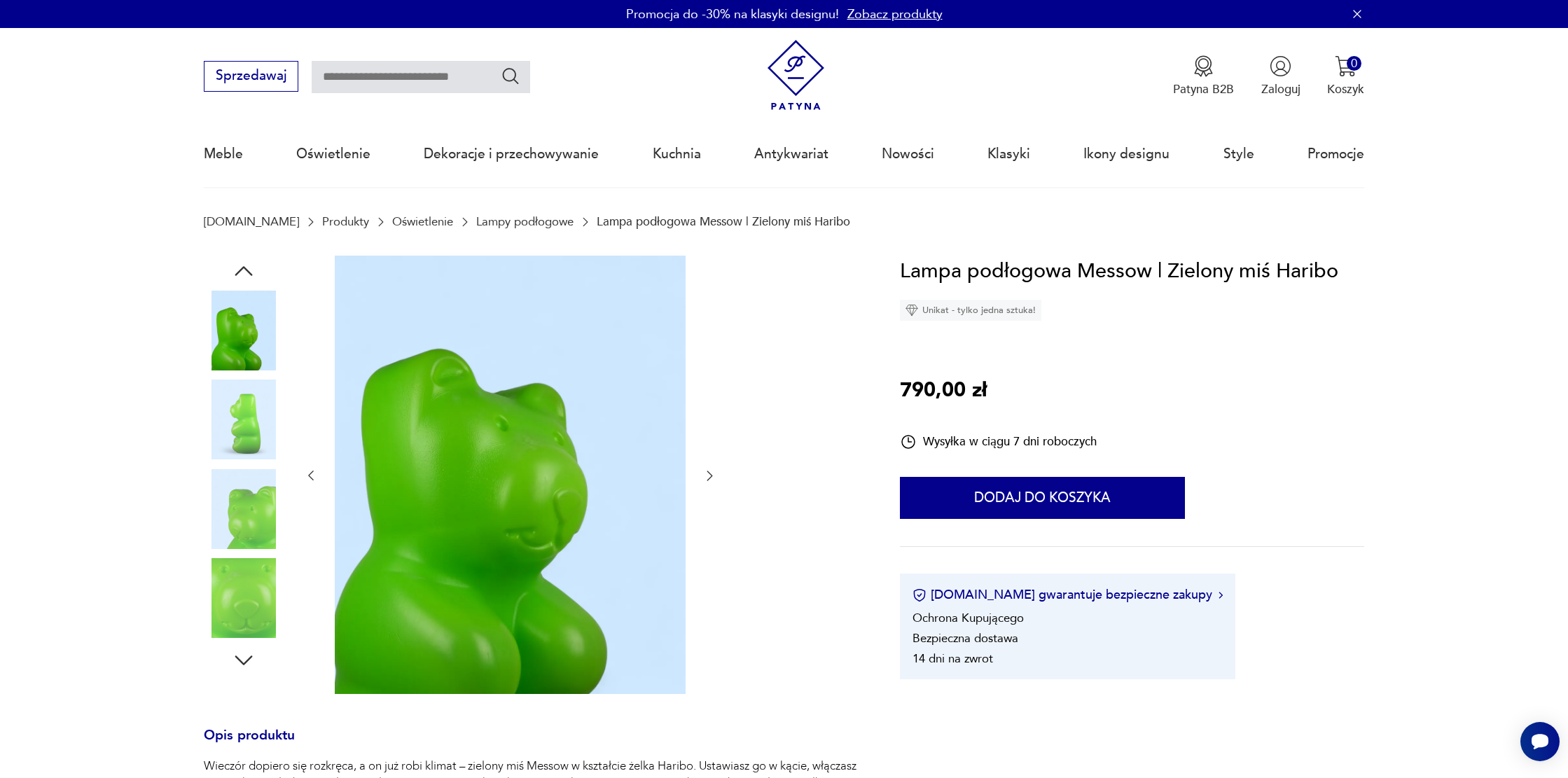
click at [234, 663] on icon "button" at bounding box center [244, 660] width 25 height 25
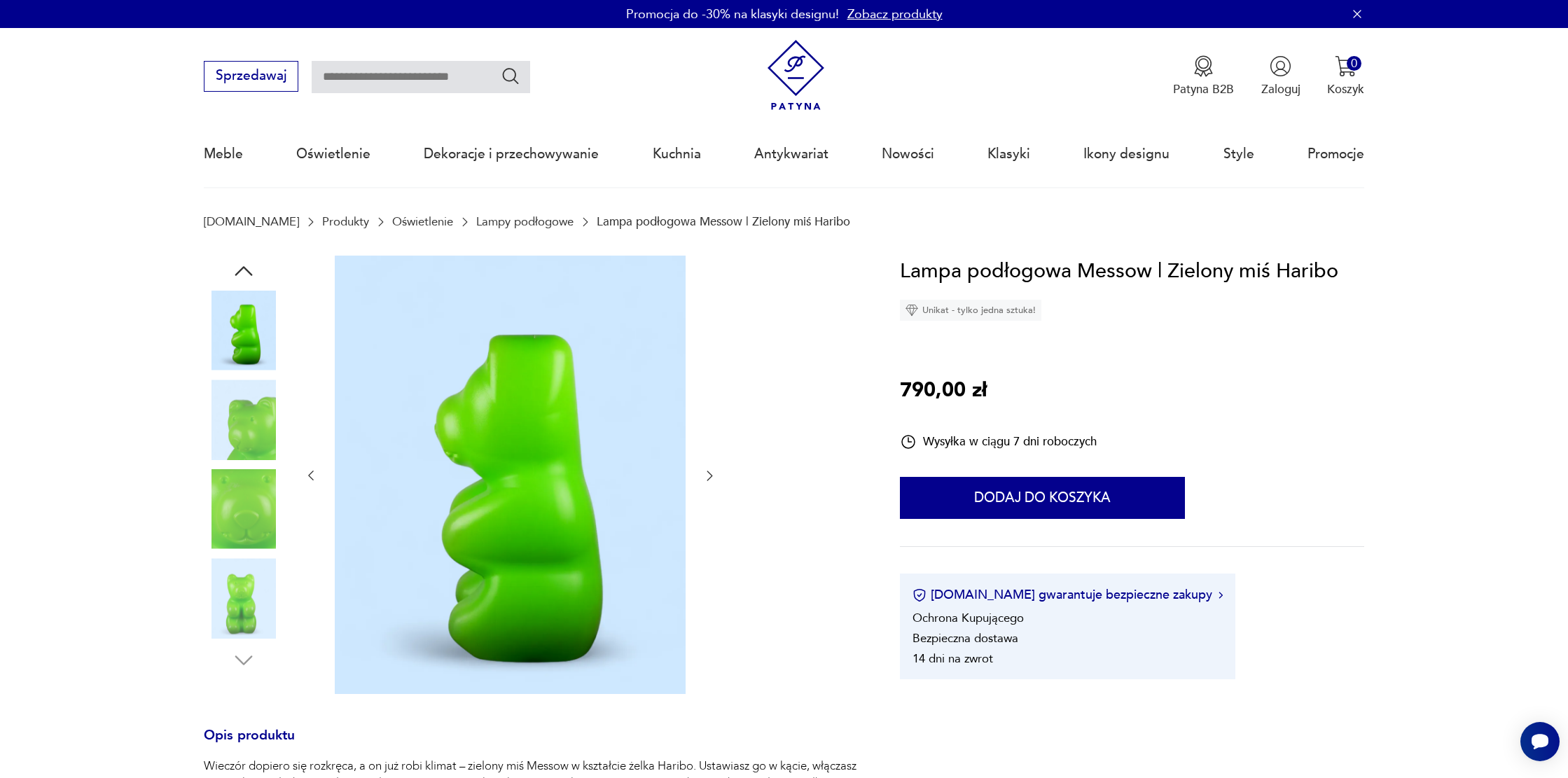
click at [234, 606] on img at bounding box center [244, 598] width 80 height 80
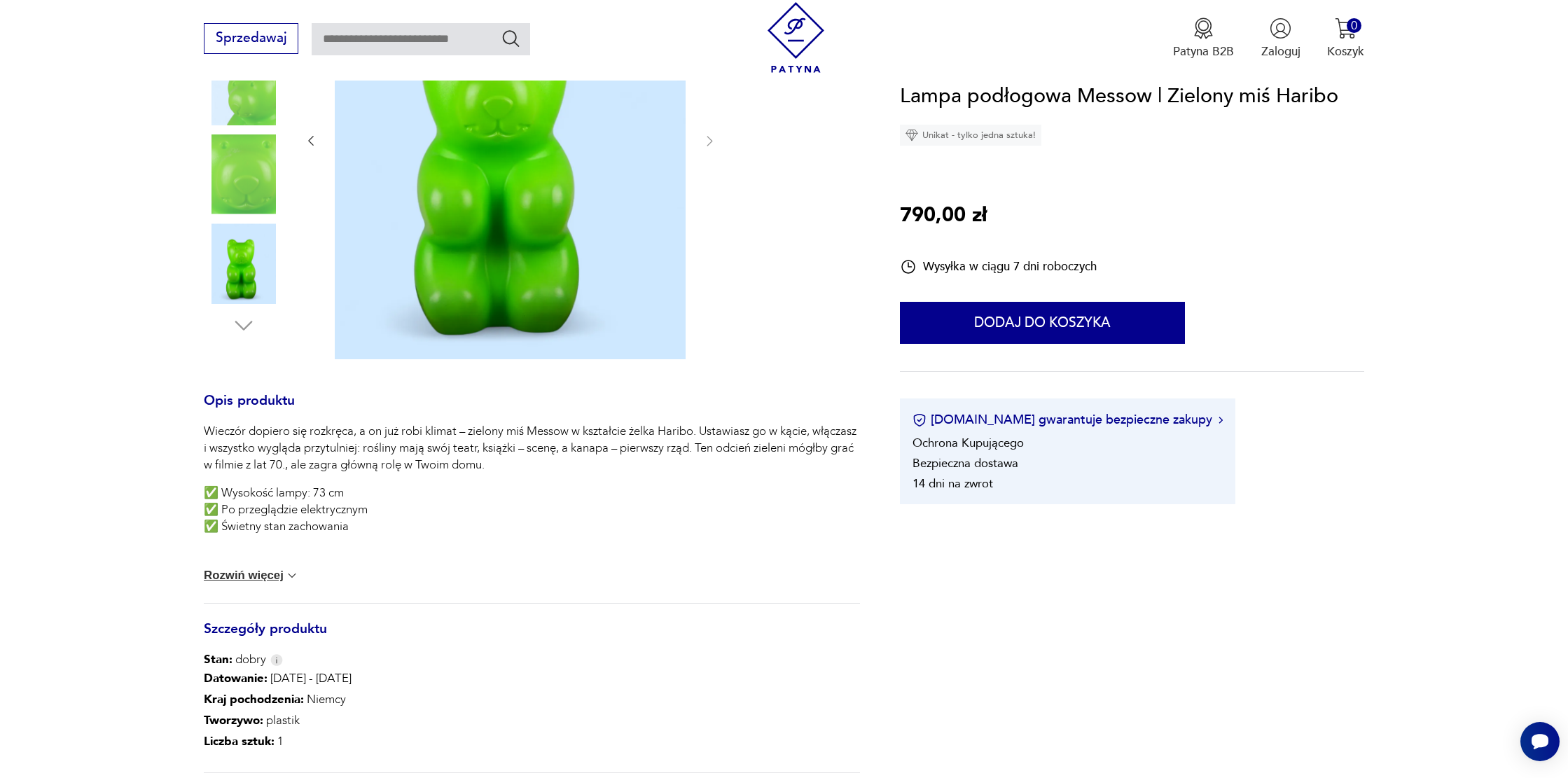
scroll to position [784, 0]
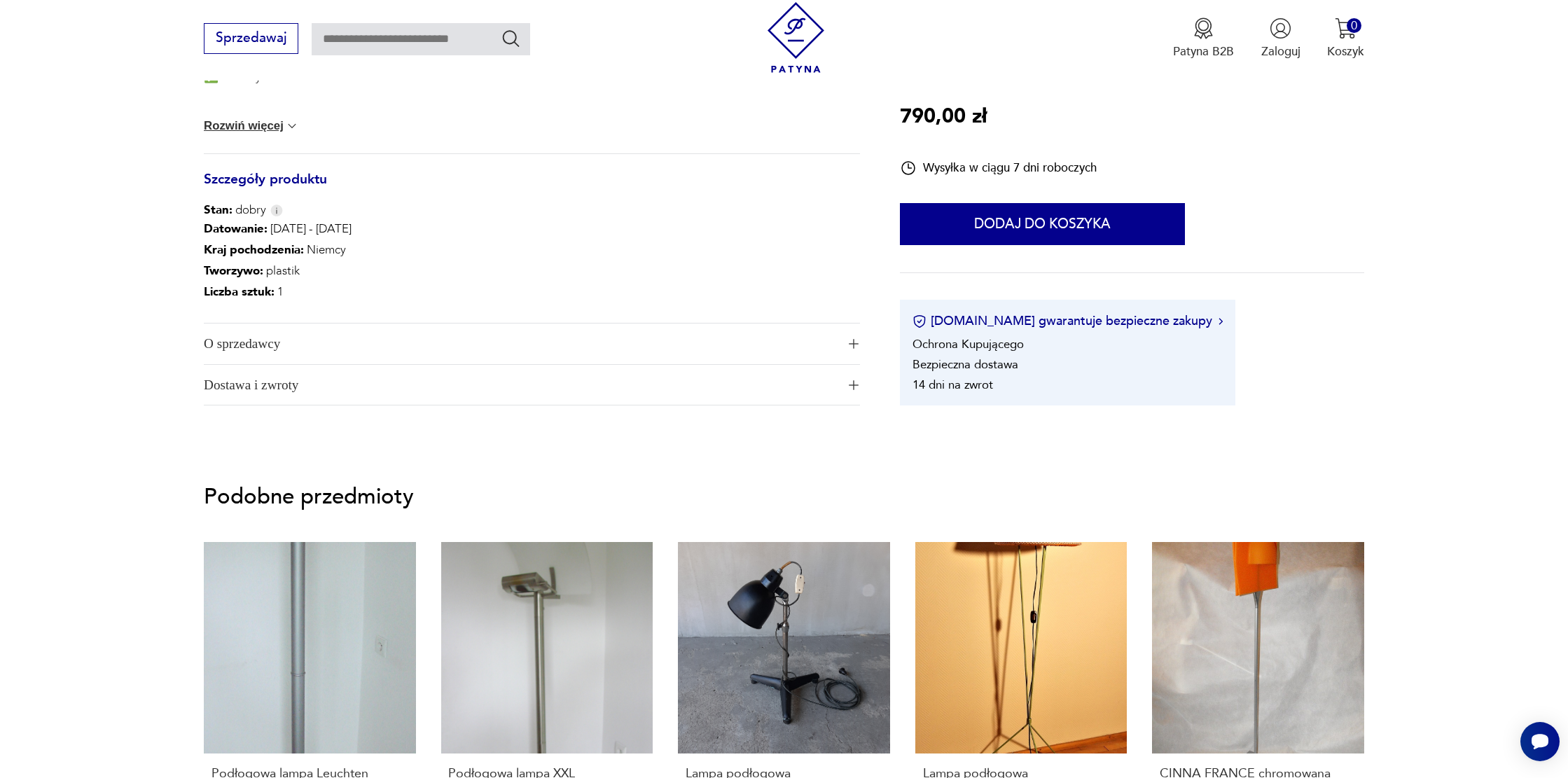
click at [521, 341] on span "O sprzedawcy" at bounding box center [520, 344] width 633 height 41
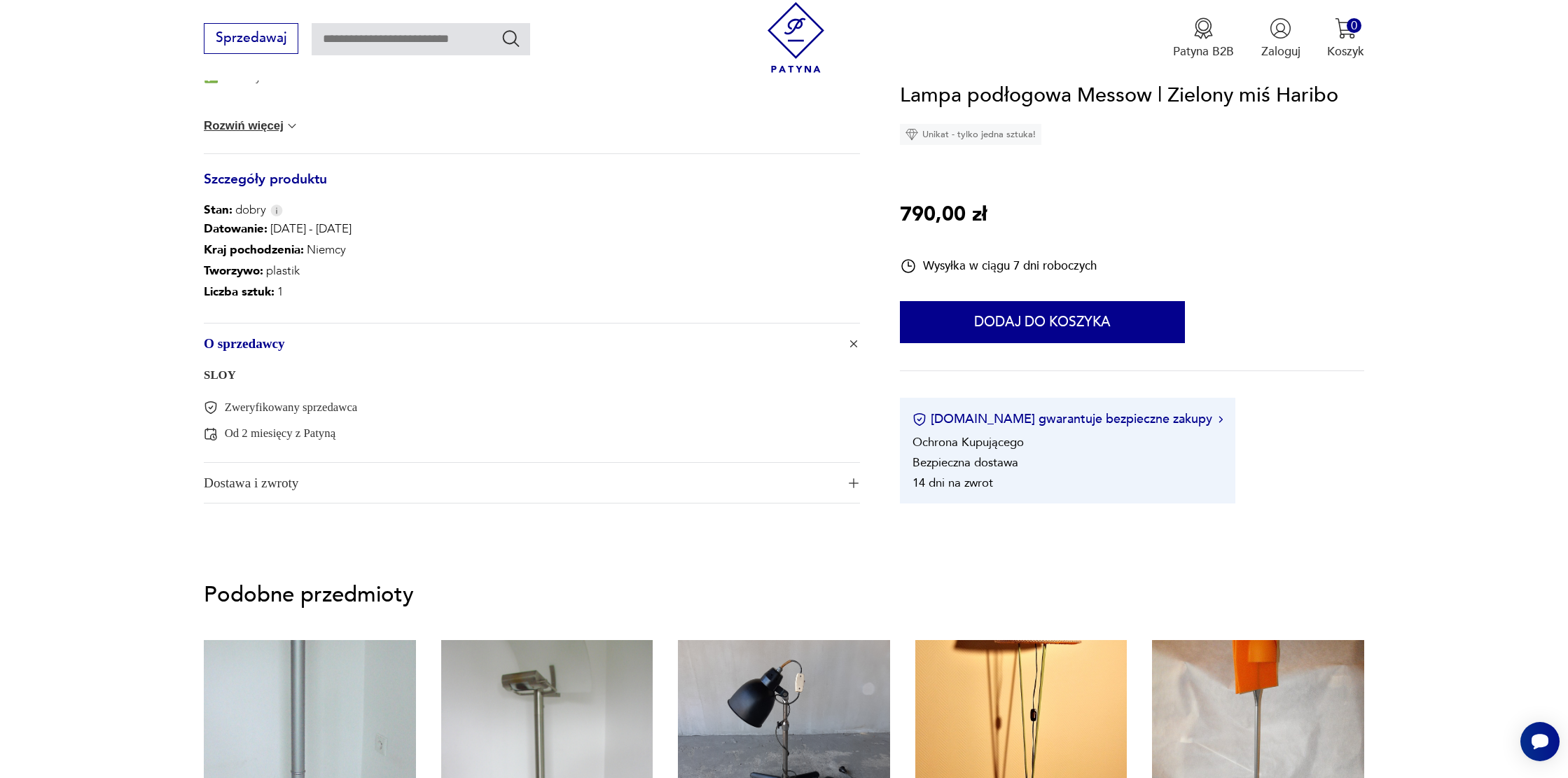
click at [212, 376] on link "SLOY" at bounding box center [220, 375] width 32 height 13
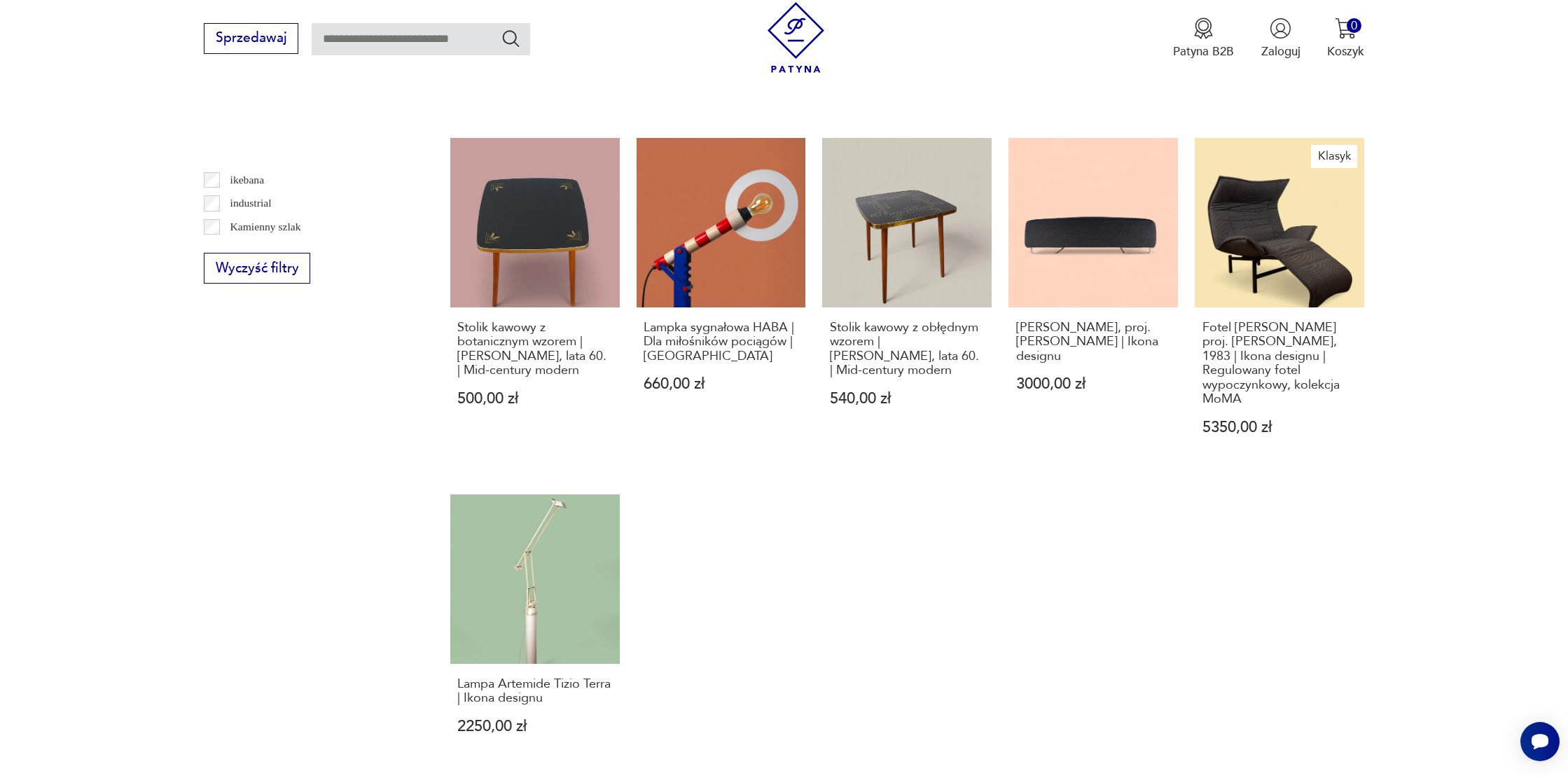
scroll to position [409, 0]
